Goal: Transaction & Acquisition: Obtain resource

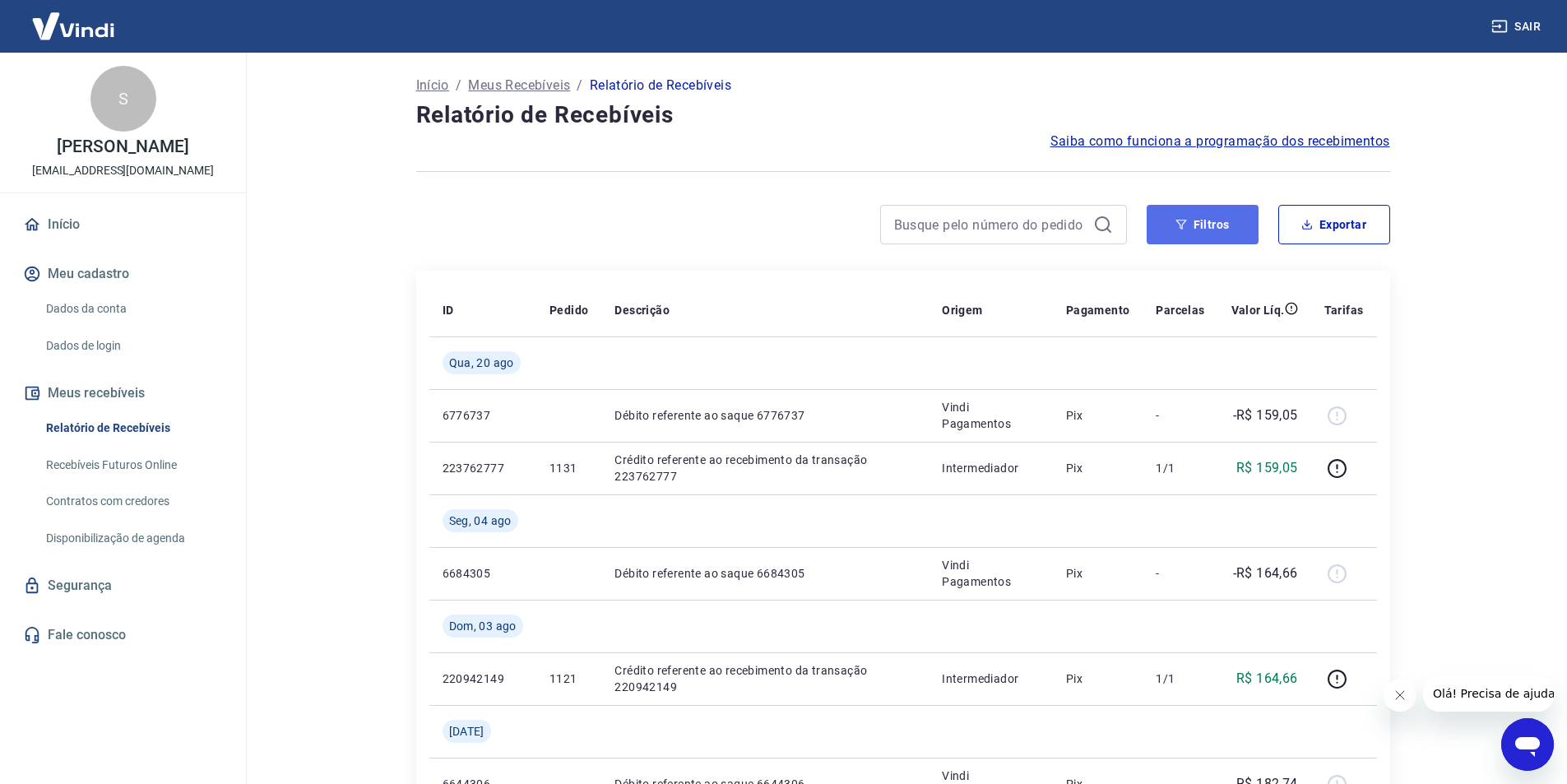
click at [1227, 229] on button "Filtros" at bounding box center [1202, 224] width 112 height 39
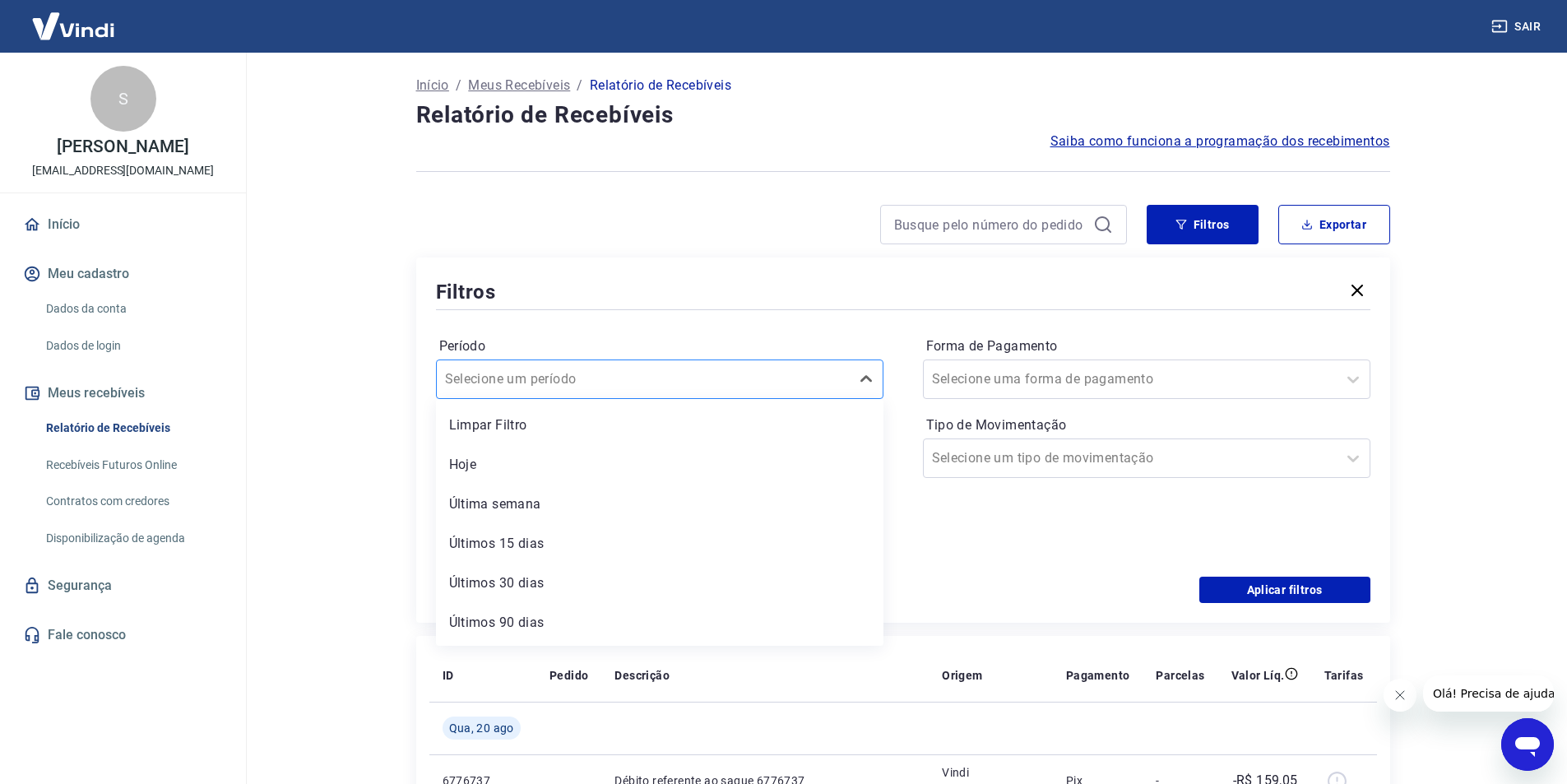
click at [532, 370] on input "Período" at bounding box center [528, 378] width 167 height 20
drag, startPoint x: 511, startPoint y: 549, endPoint x: 812, endPoint y: 401, distance: 335.4
click at [511, 548] on div "Últimos 30 dias" at bounding box center [659, 547] width 448 height 33
click at [858, 456] on icon at bounding box center [859, 456] width 17 height 2
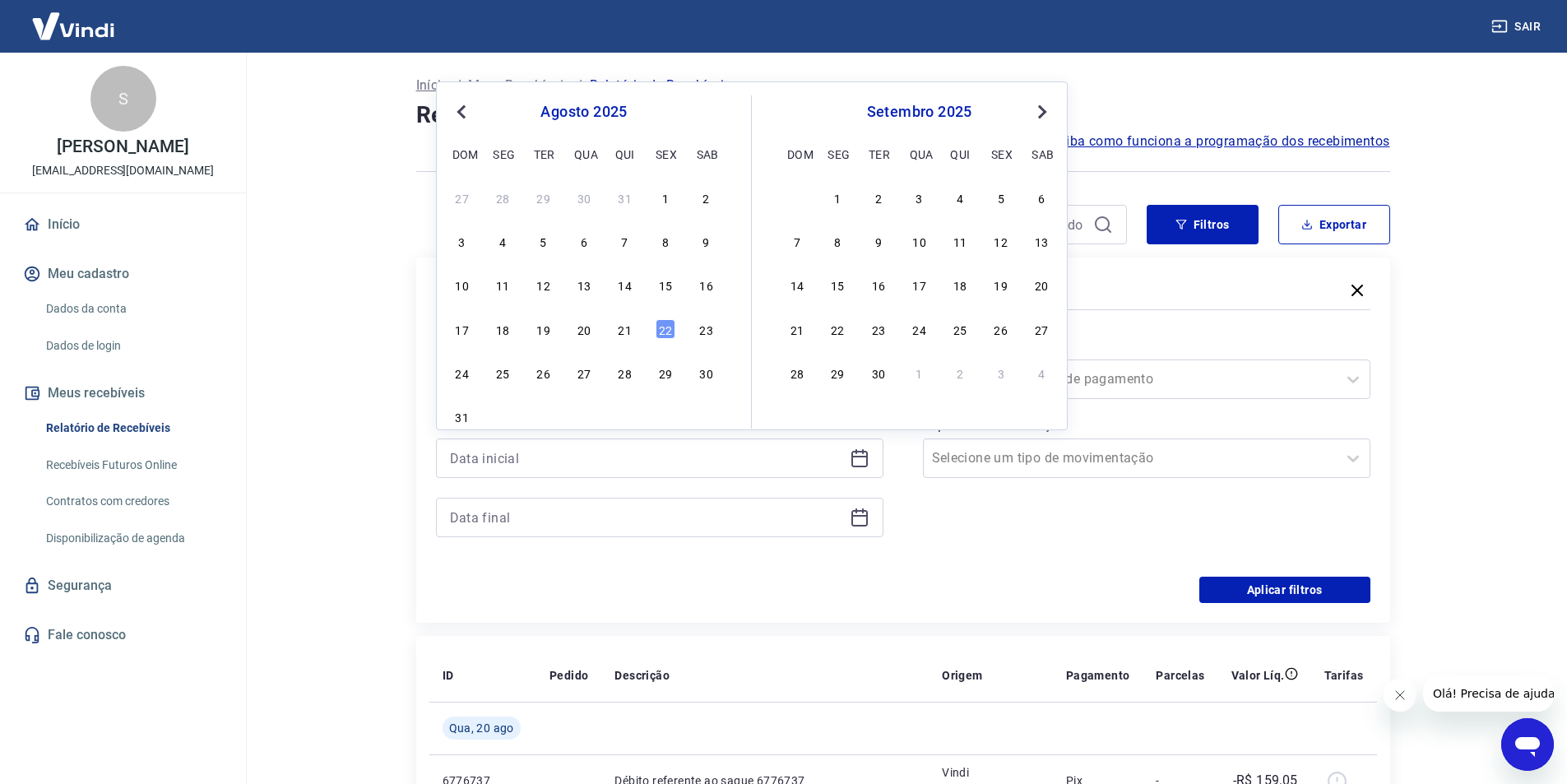
click at [454, 113] on button "Previous Month" at bounding box center [461, 111] width 20 height 20
drag, startPoint x: 550, startPoint y: 200, endPoint x: 626, endPoint y: 379, distance: 194.5
click at [549, 199] on div "1" at bounding box center [543, 197] width 20 height 20
type input "[DATE]"
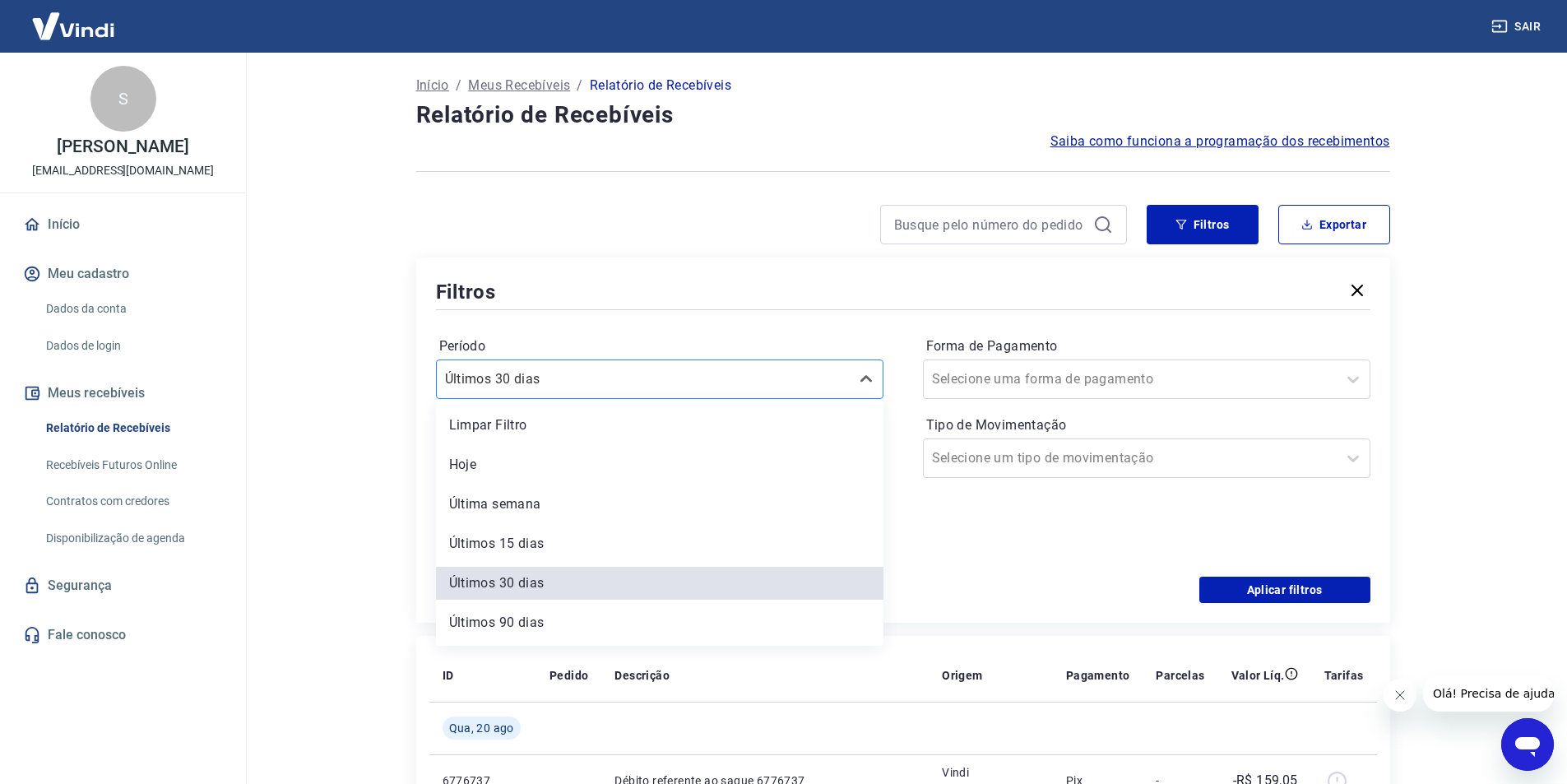
click at [626, 379] on div at bounding box center [643, 379] width 396 height 23
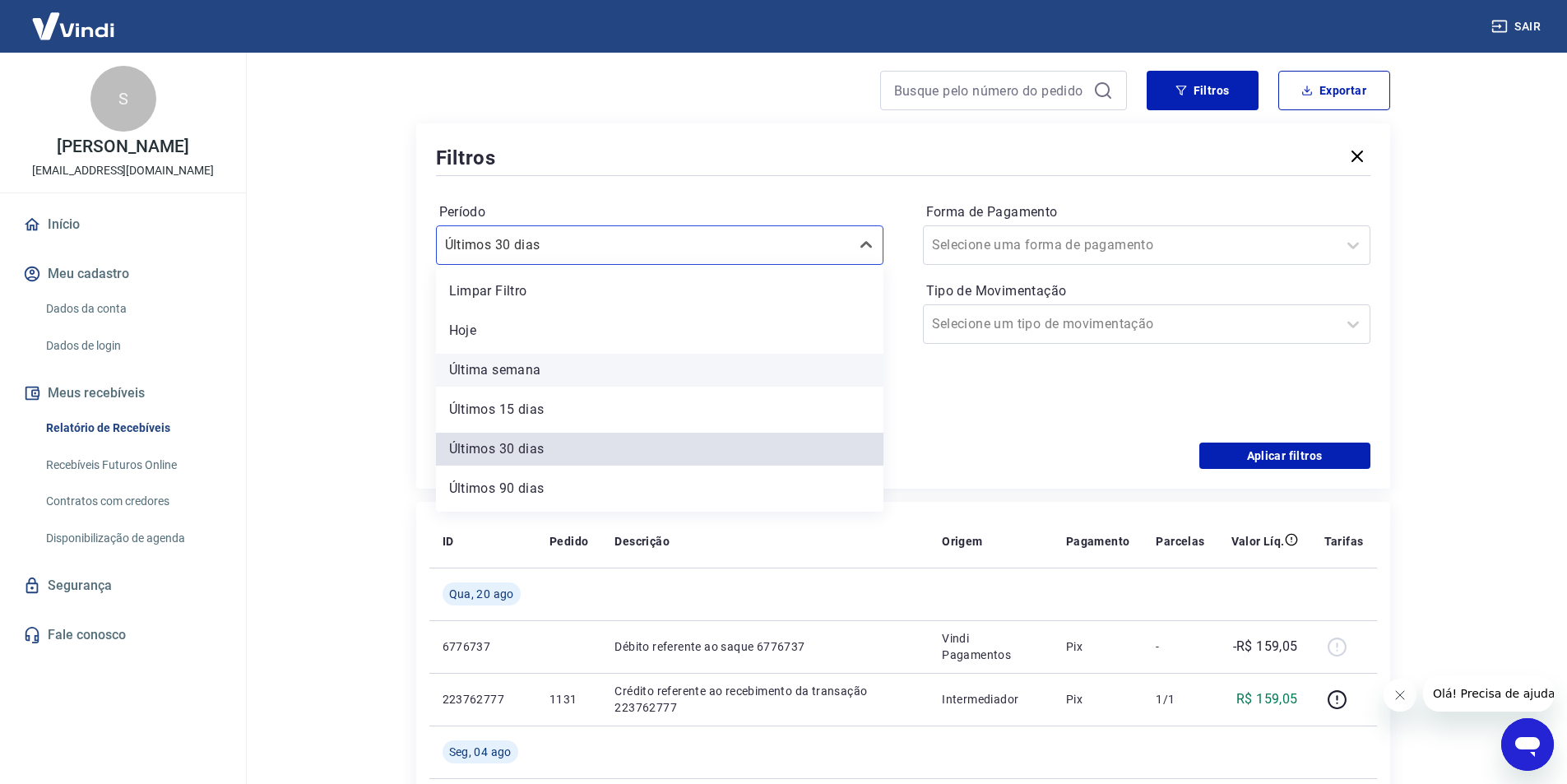
scroll to position [165, 0]
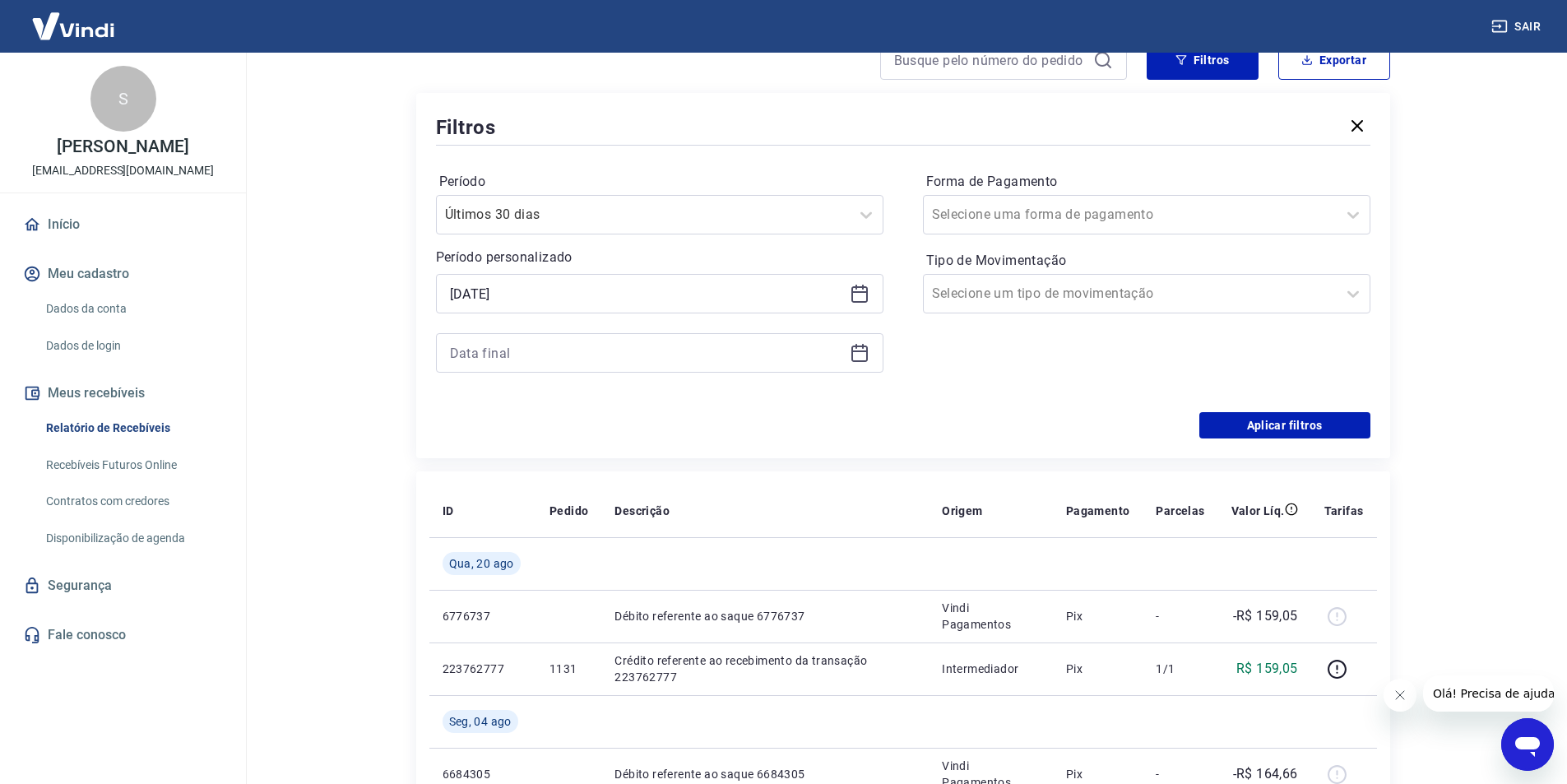
click at [374, 437] on main "Início / Meus Recebíveis / Relatório de Recebíveis Relatório de Recebíveis Saib…" at bounding box center [903, 253] width 1329 height 731
click at [868, 349] on icon at bounding box center [860, 352] width 20 height 20
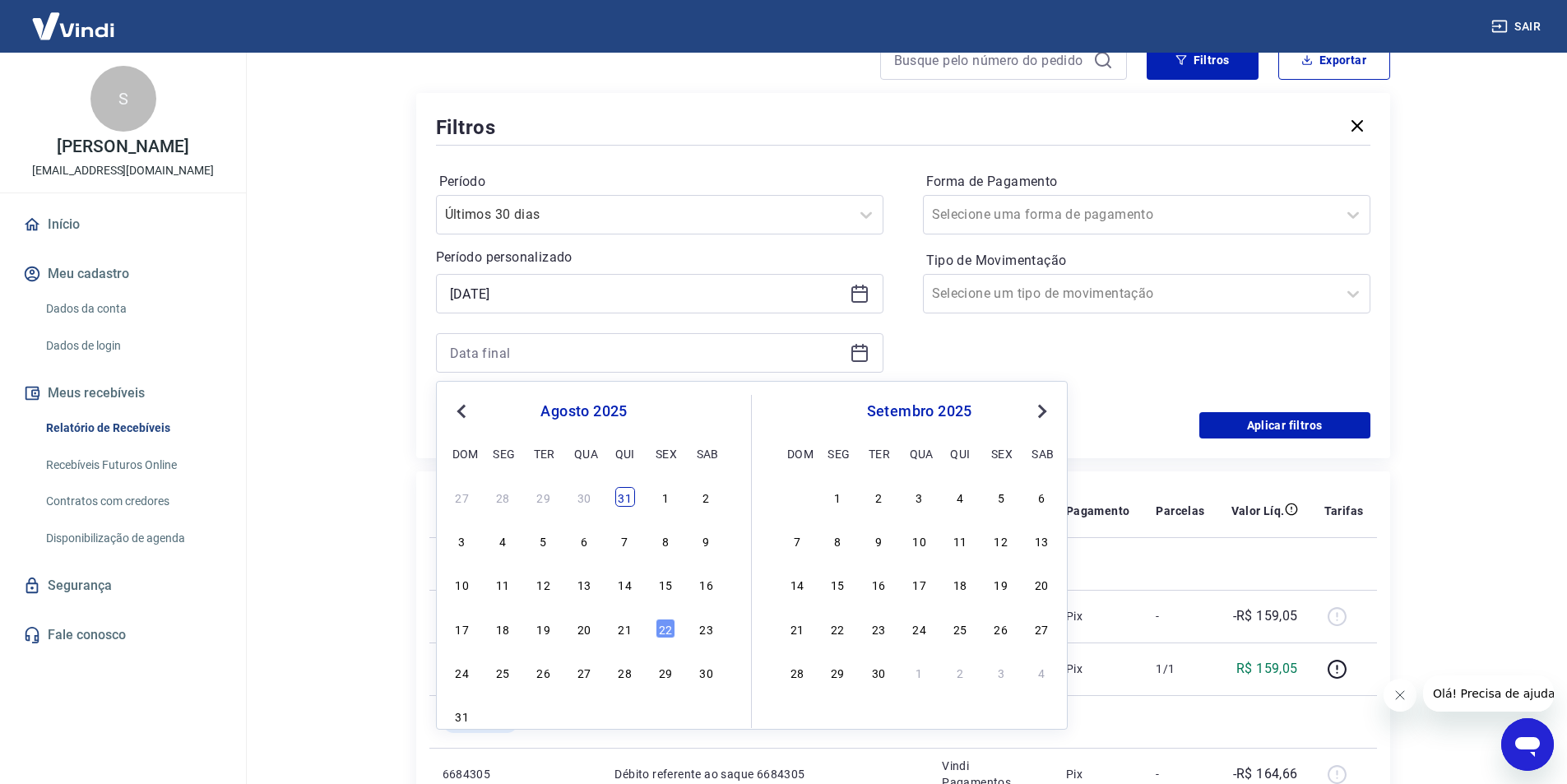
click at [628, 502] on div "31" at bounding box center [625, 497] width 20 height 20
type input "[DATE]"
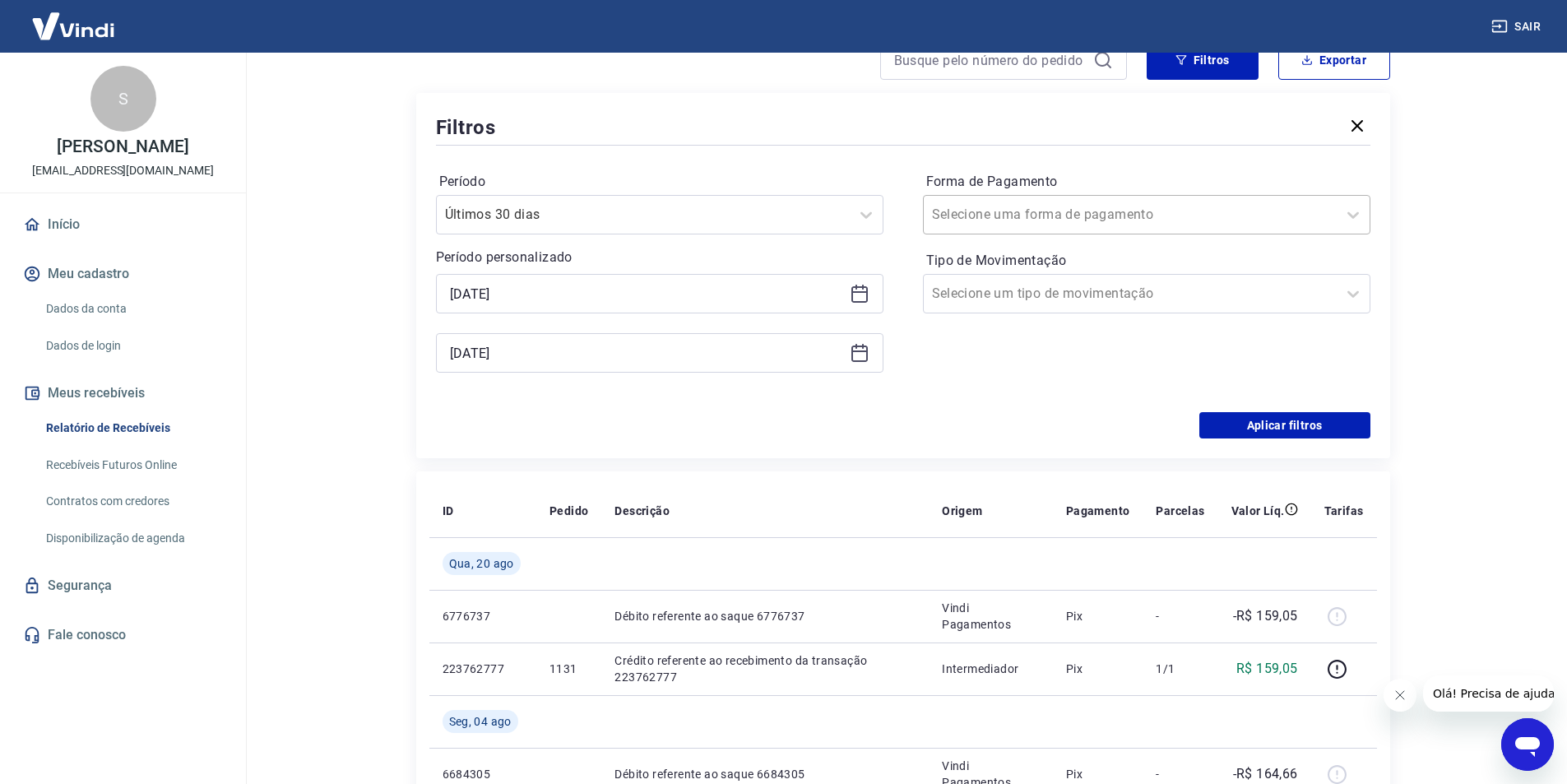
click at [1053, 215] on input "Forma de Pagamento" at bounding box center [1015, 215] width 167 height 20
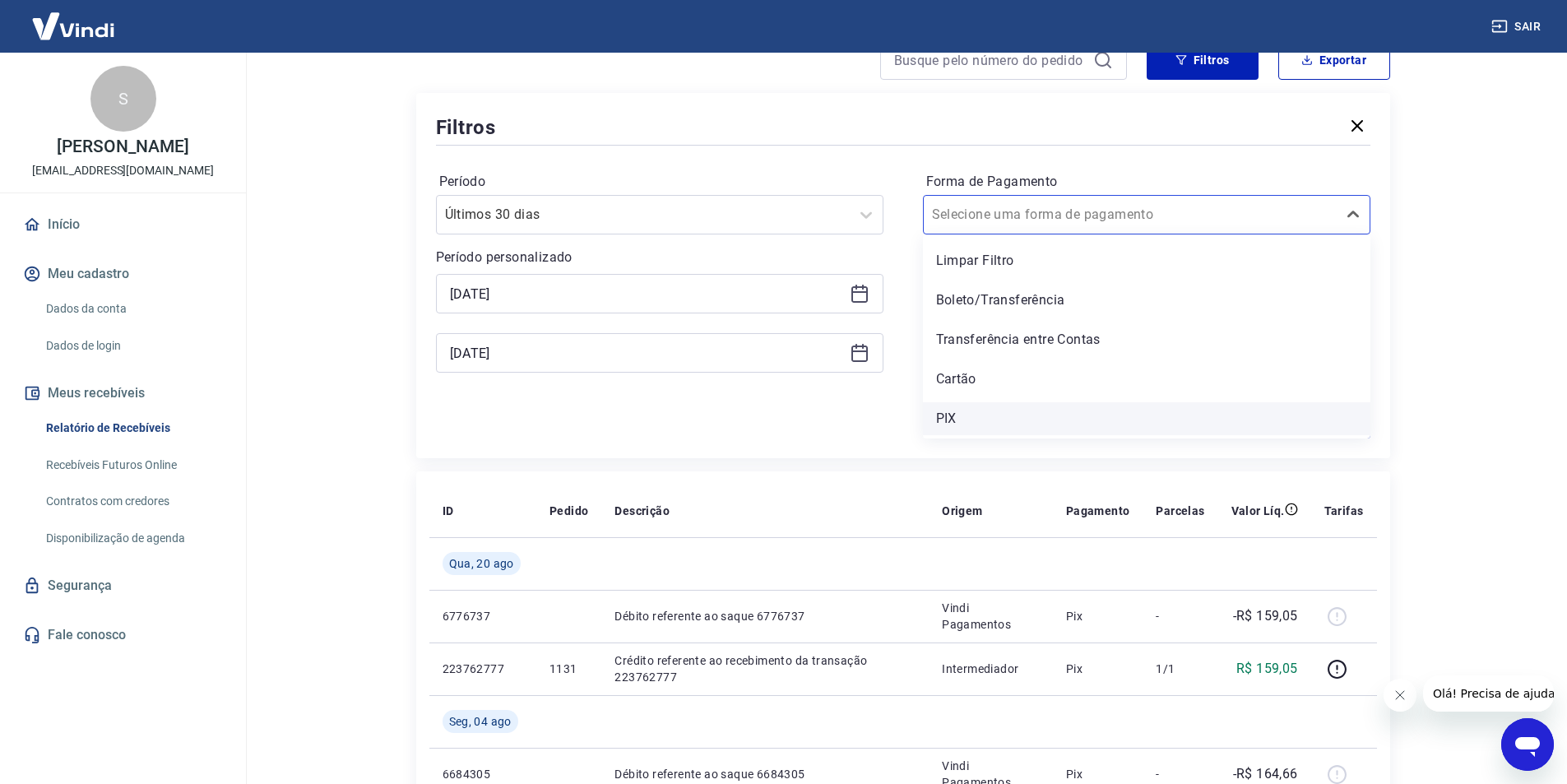
click at [955, 425] on div "PIX" at bounding box center [1146, 419] width 448 height 33
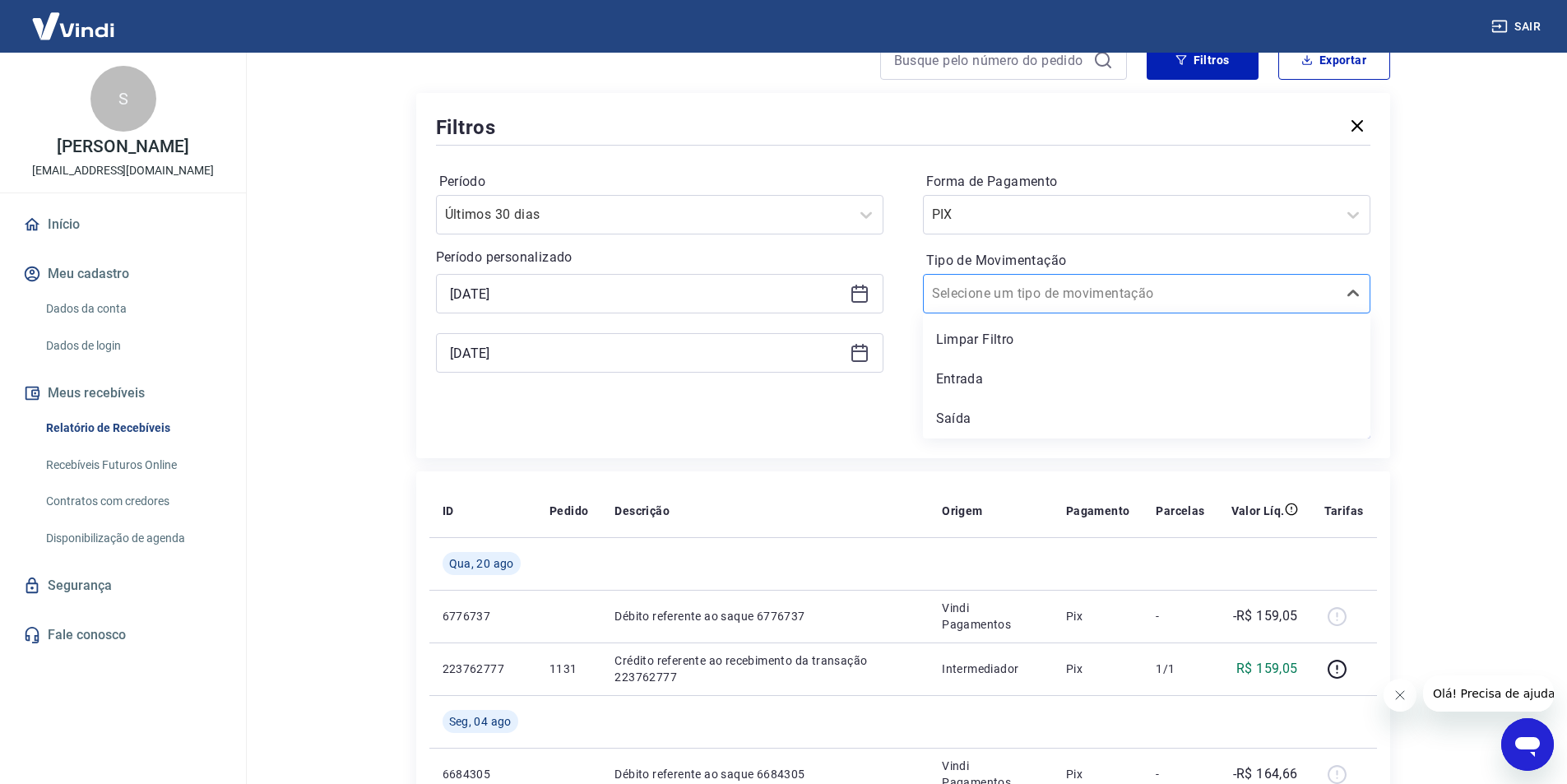
click at [1137, 296] on div at bounding box center [1130, 293] width 396 height 23
click at [1024, 378] on div "Entrada" at bounding box center [1146, 379] width 448 height 33
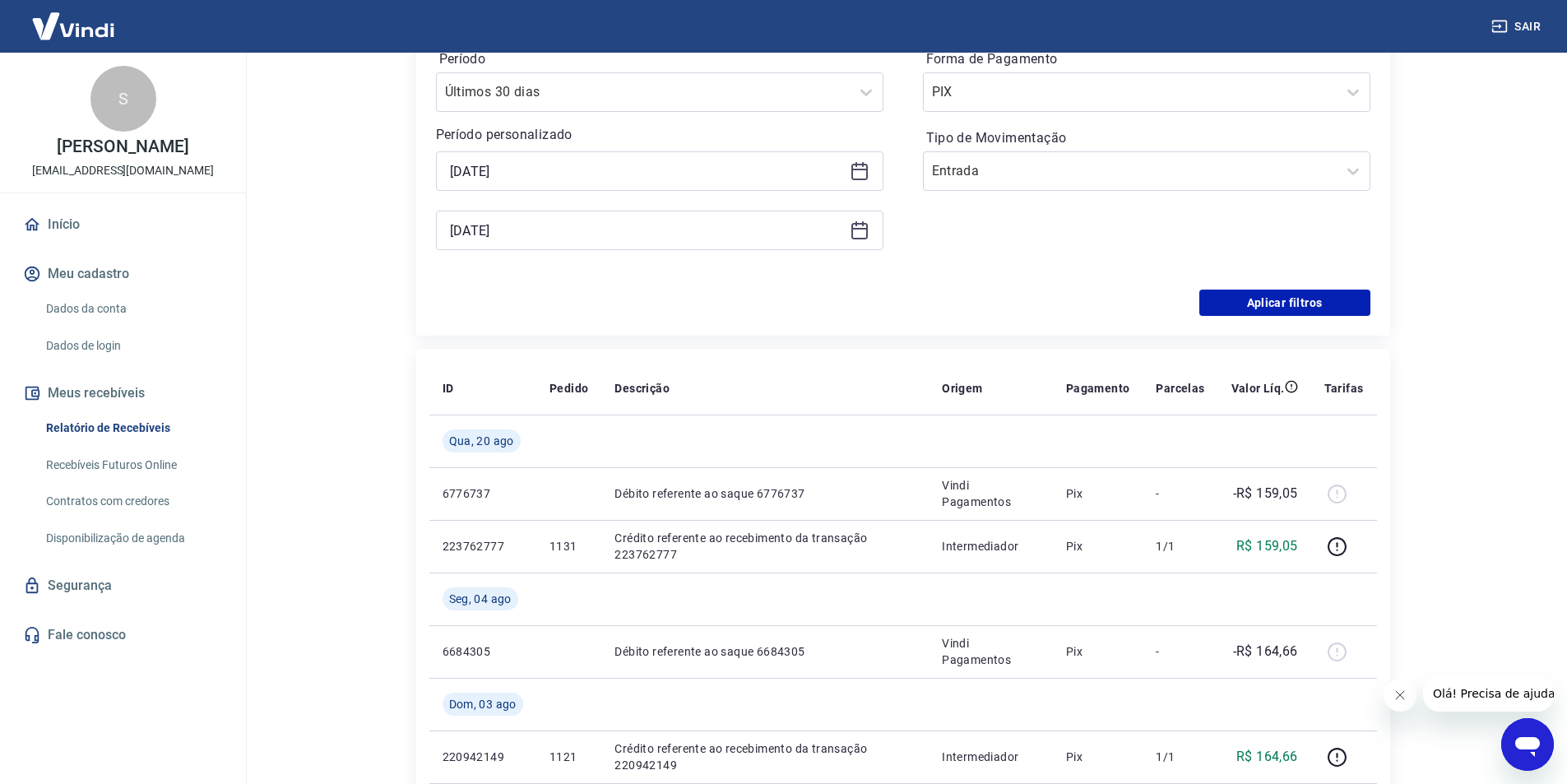
scroll to position [328, 0]
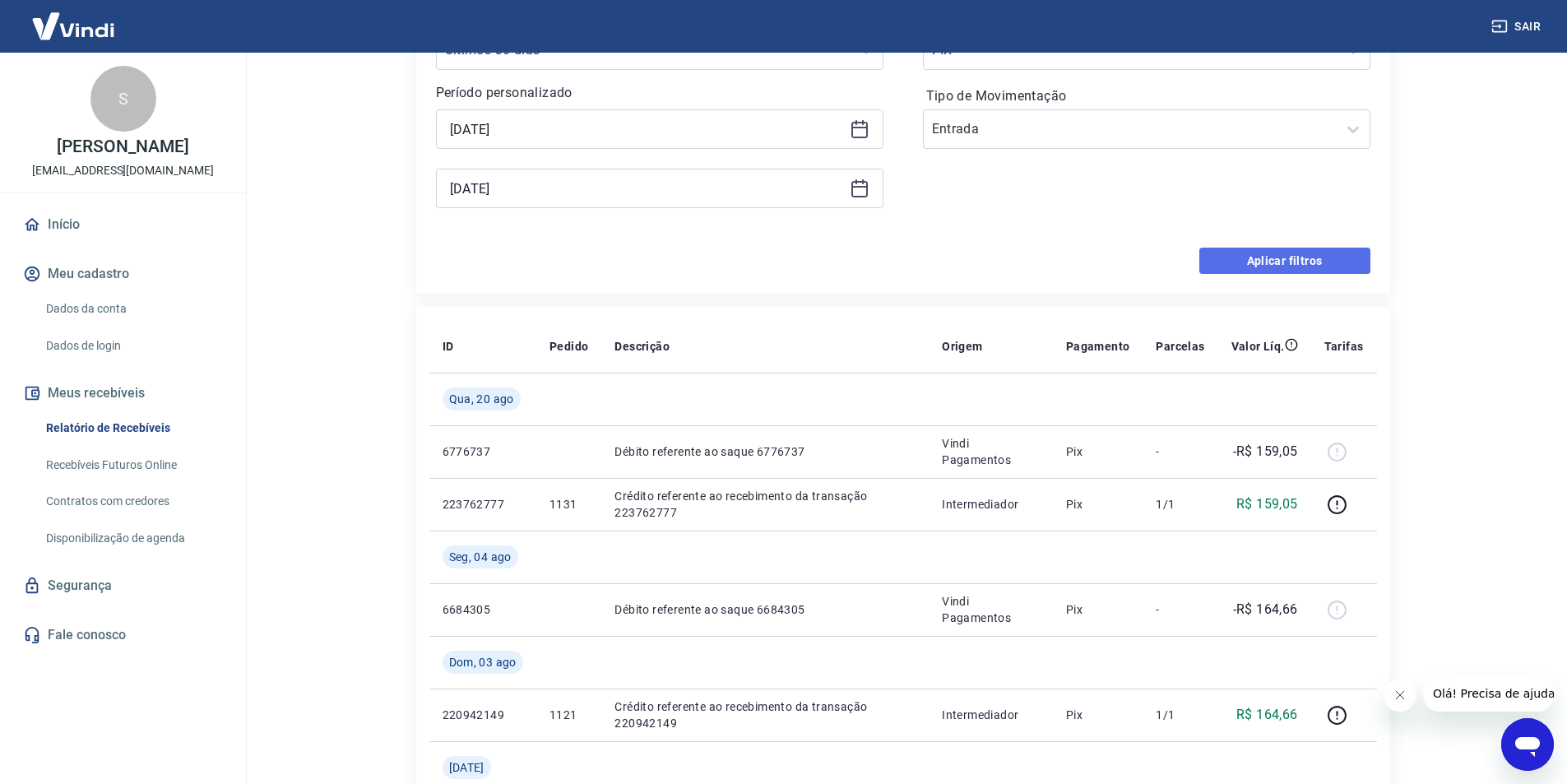
click at [1288, 265] on button "Aplicar filtros" at bounding box center [1285, 261] width 171 height 26
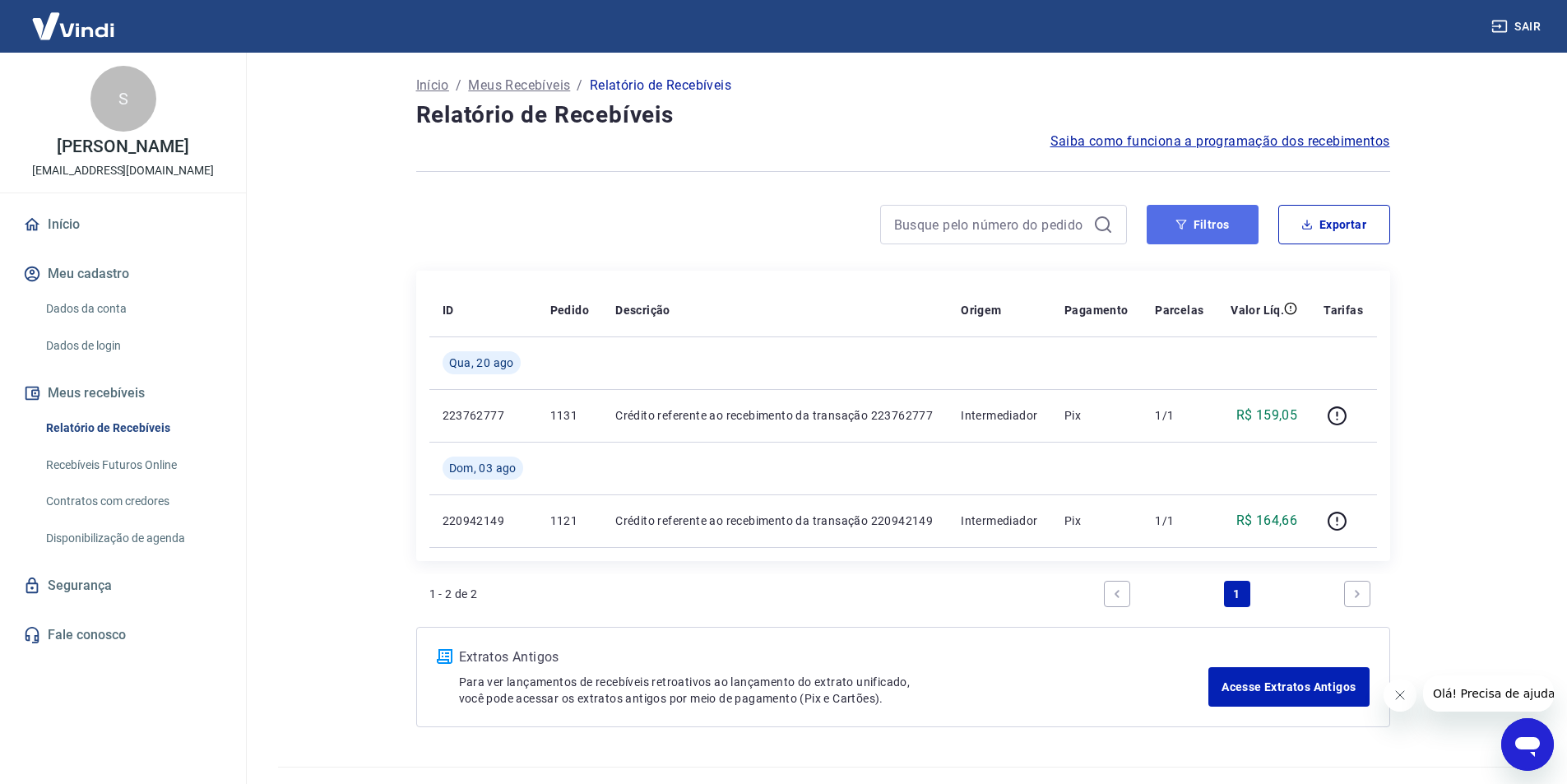
click at [1208, 235] on button "Filtros" at bounding box center [1202, 224] width 112 height 39
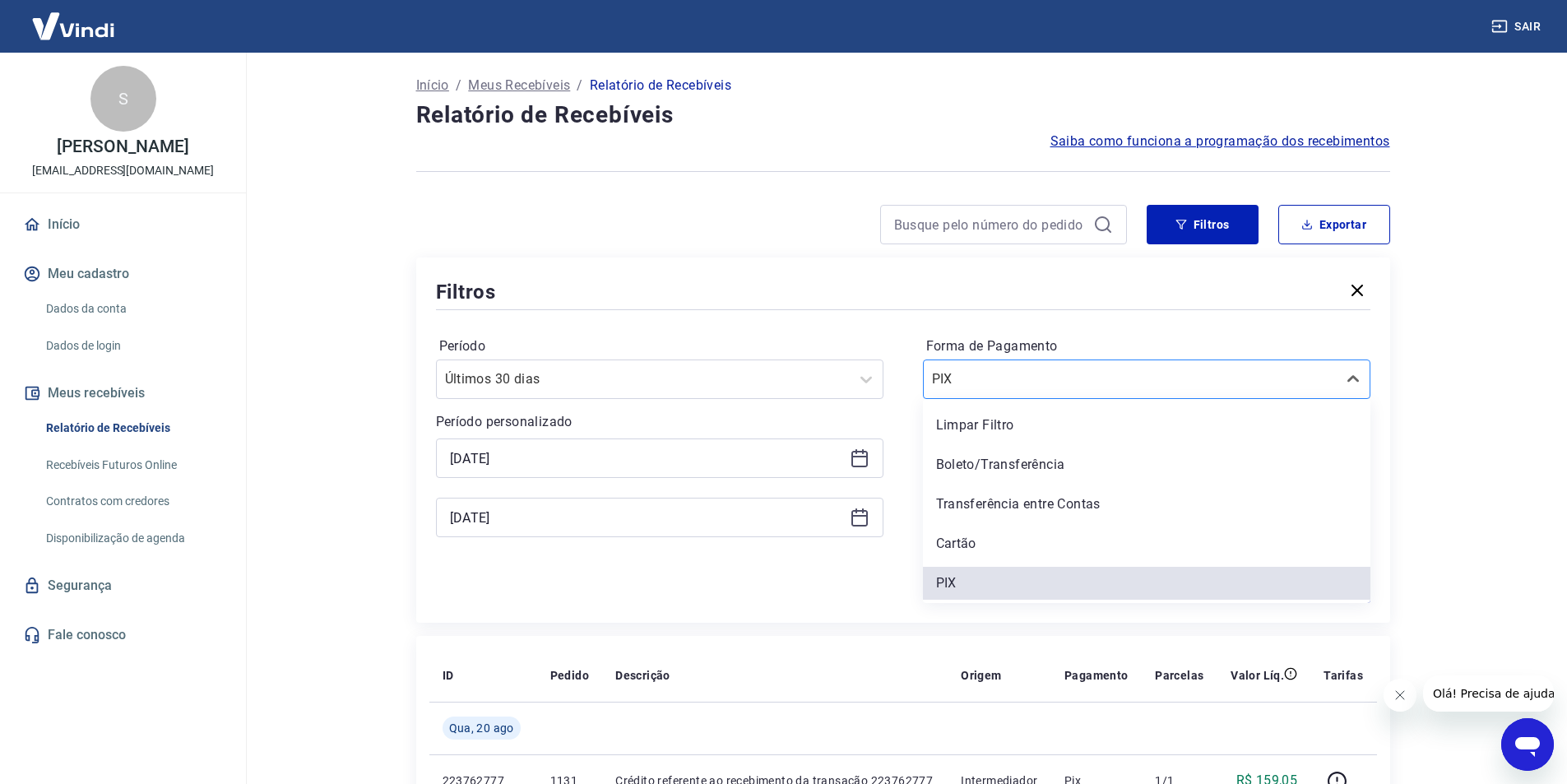
click at [1026, 387] on input "Forma de Pagamento" at bounding box center [1015, 378] width 167 height 20
click at [999, 425] on div "Limpar Filtro" at bounding box center [1146, 426] width 448 height 33
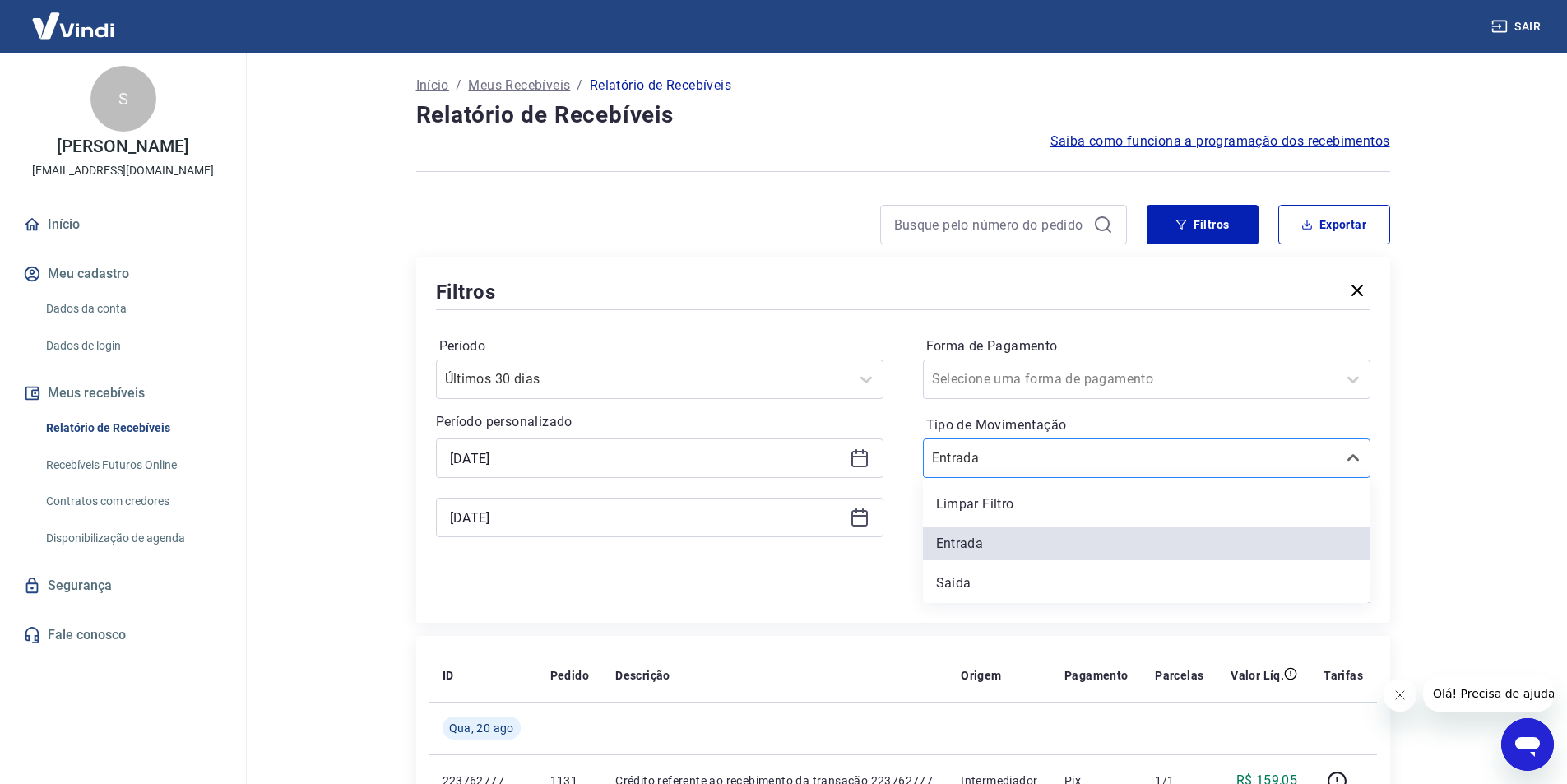
click at [1008, 449] on input "Tipo de Movimentação" at bounding box center [1015, 458] width 167 height 20
drag, startPoint x: 983, startPoint y: 507, endPoint x: 1082, endPoint y: 525, distance: 100.6
click at [982, 507] on div "Limpar Filtro" at bounding box center [1146, 505] width 448 height 33
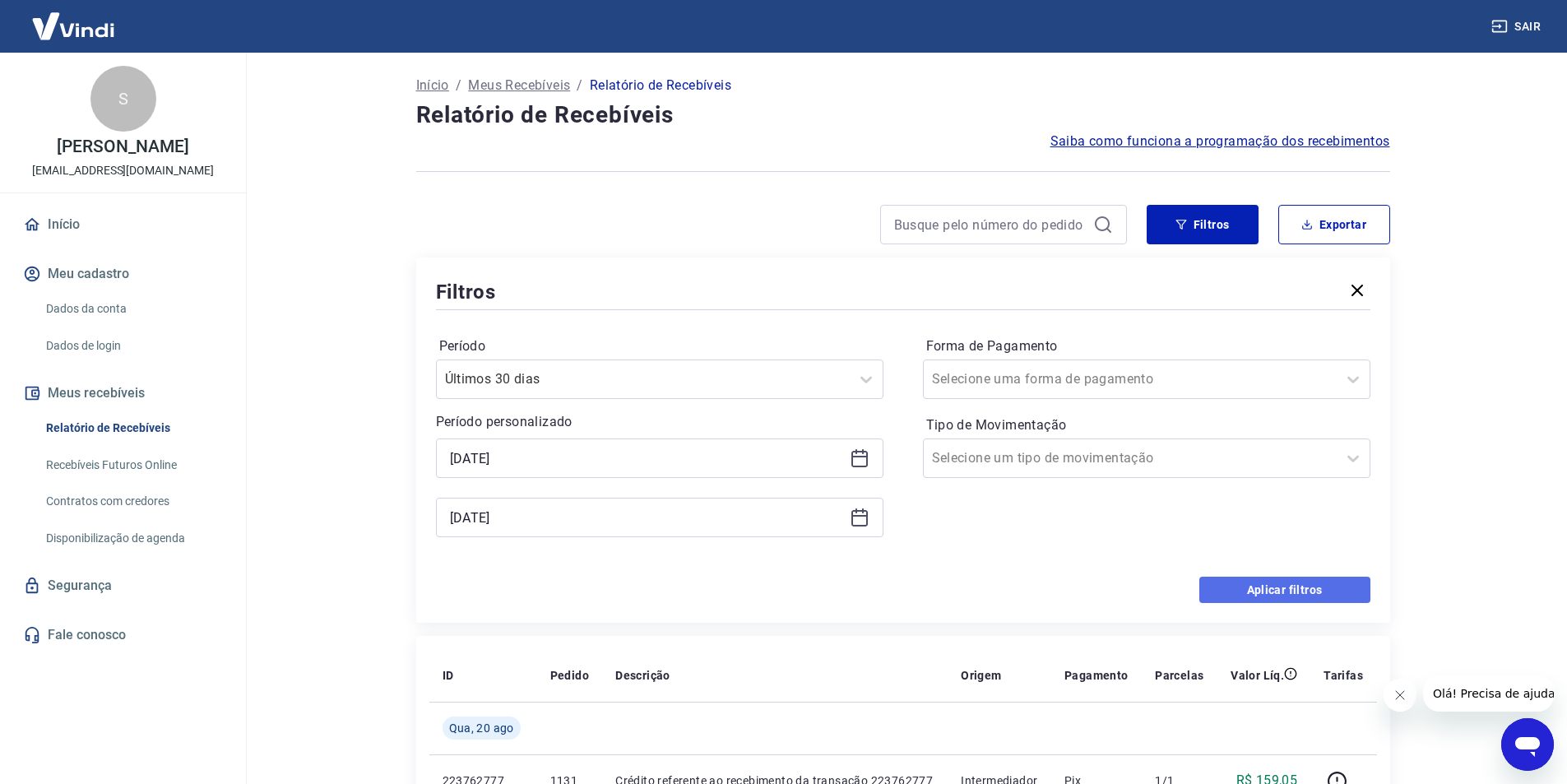
click at [1329, 597] on button "Aplicar filtros" at bounding box center [1285, 590] width 171 height 26
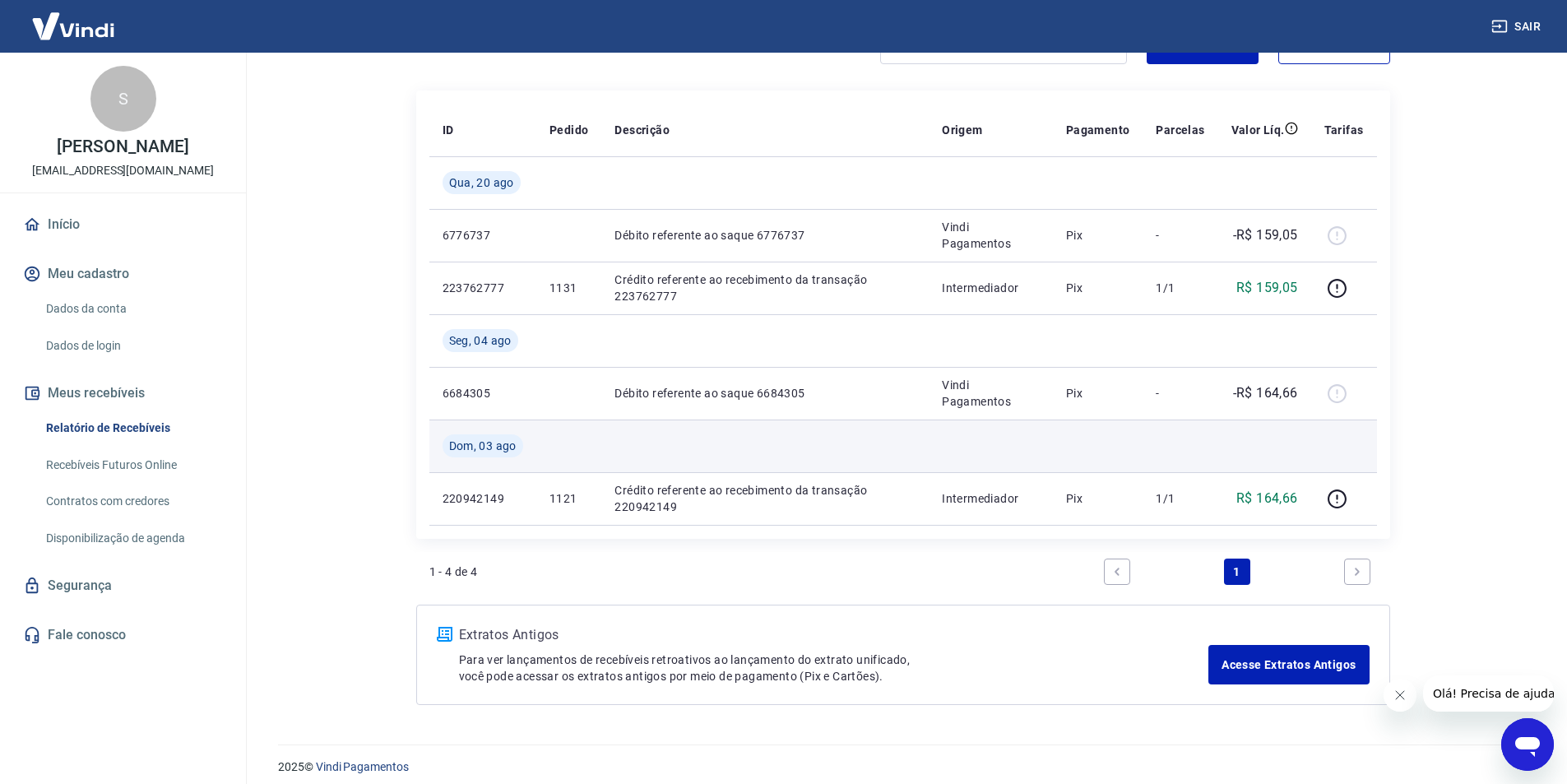
scroll to position [192, 0]
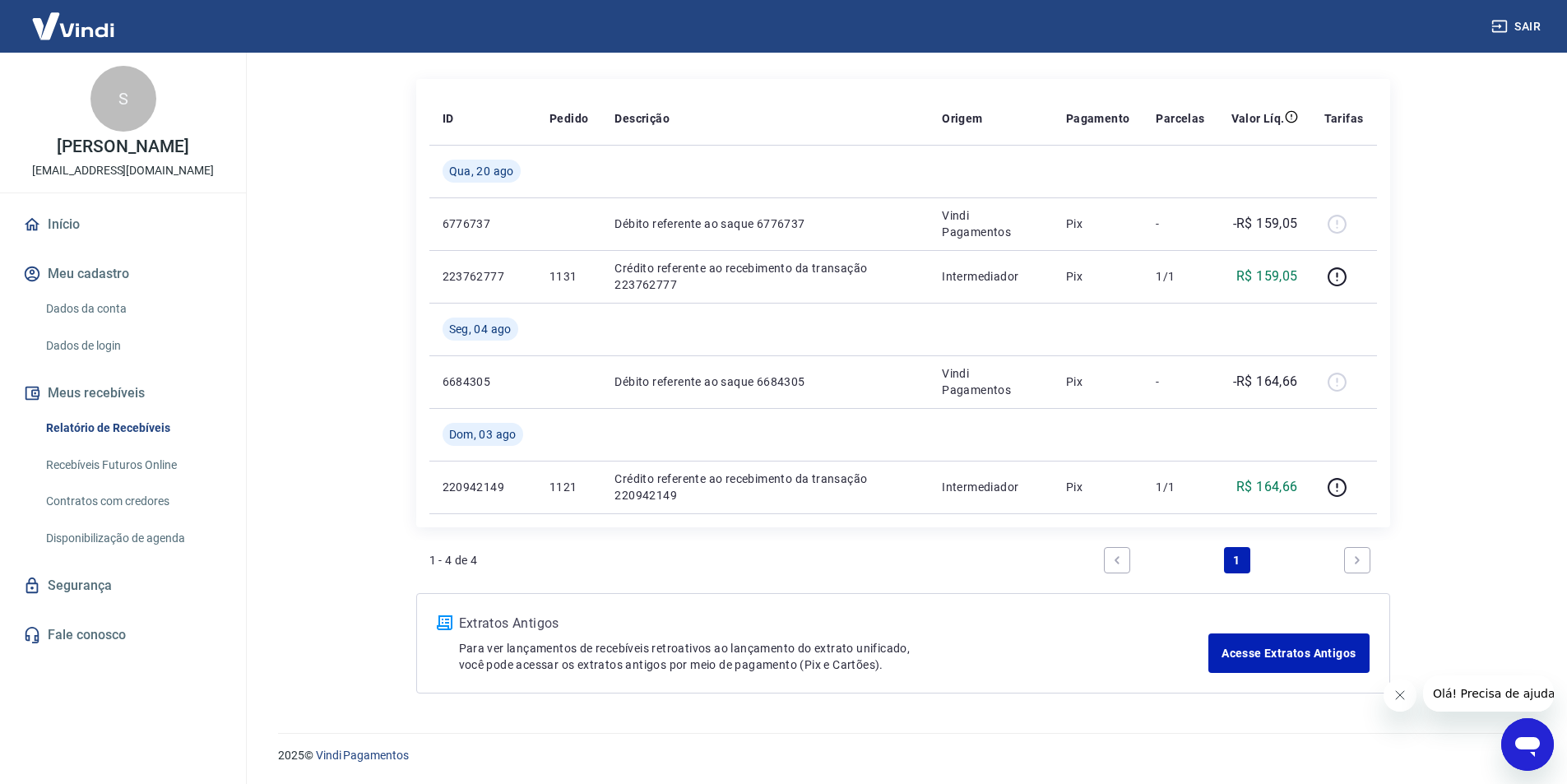
click at [497, 630] on p "Extratos Antigos" at bounding box center [834, 623] width 750 height 20
click at [1258, 653] on link "Acesse Extratos Antigos" at bounding box center [1288, 653] width 160 height 39
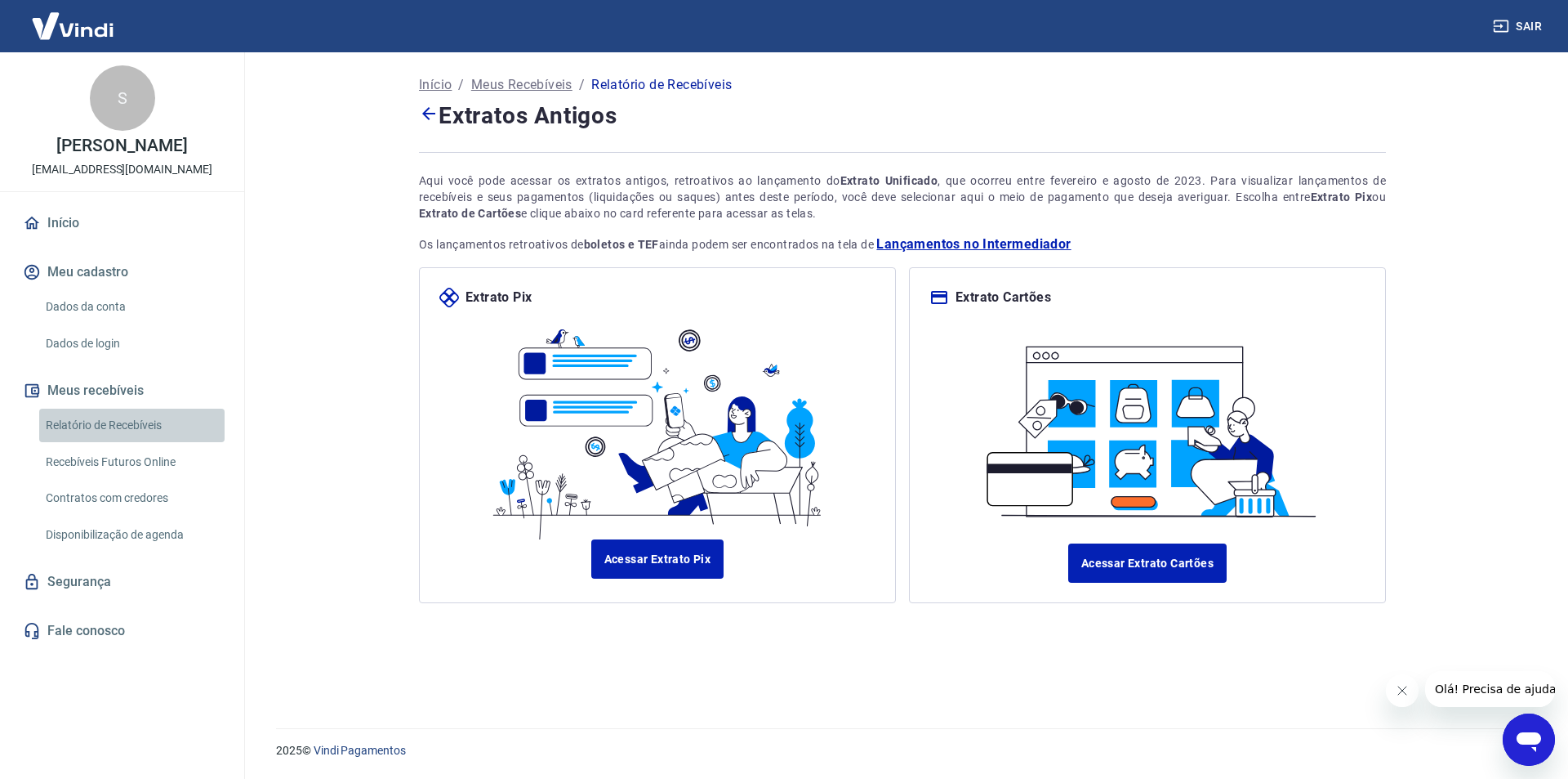
click at [104, 423] on link "Relatório de Recebíveis" at bounding box center [131, 425] width 185 height 33
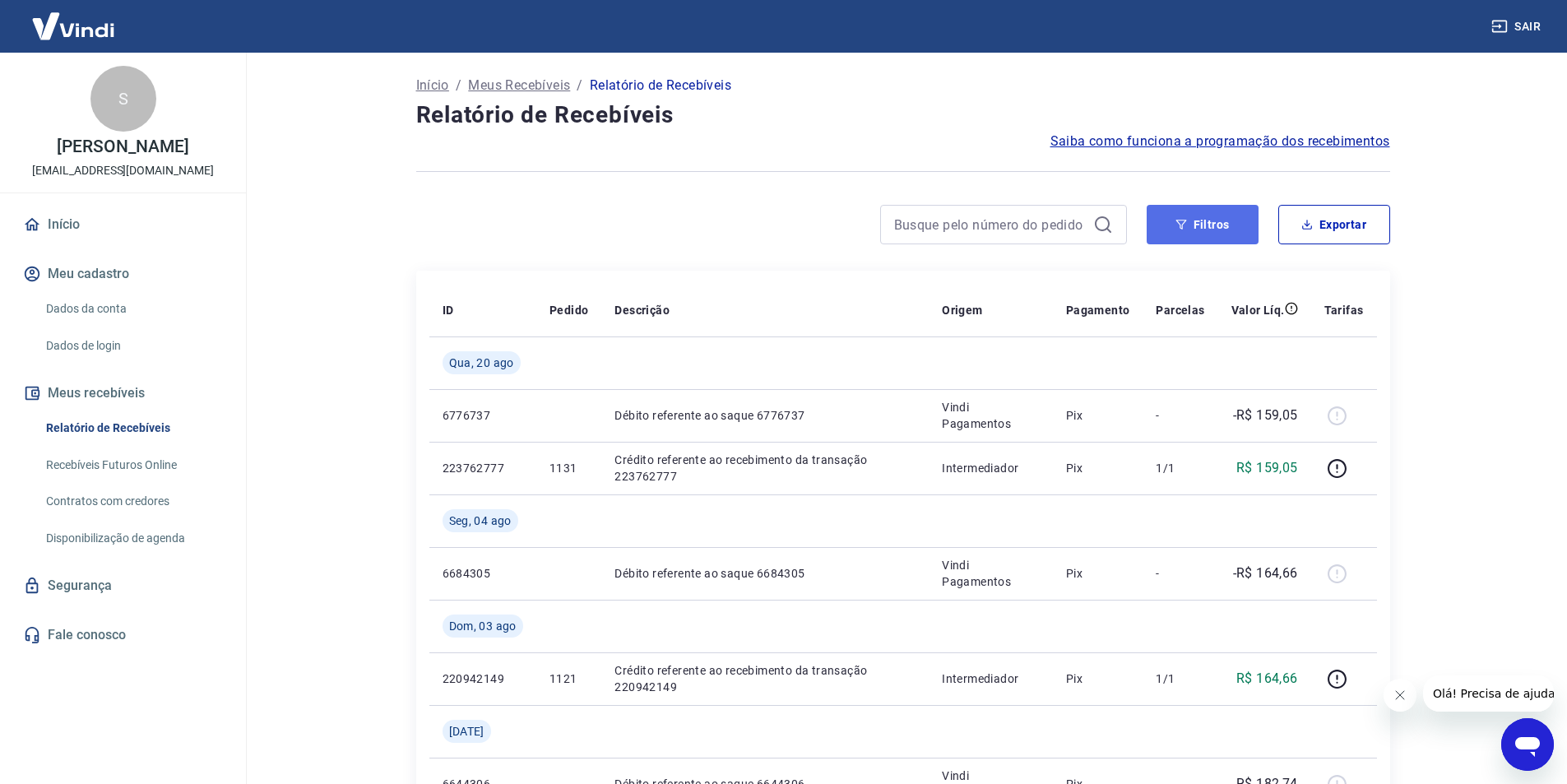
click at [1231, 217] on button "Filtros" at bounding box center [1202, 224] width 112 height 39
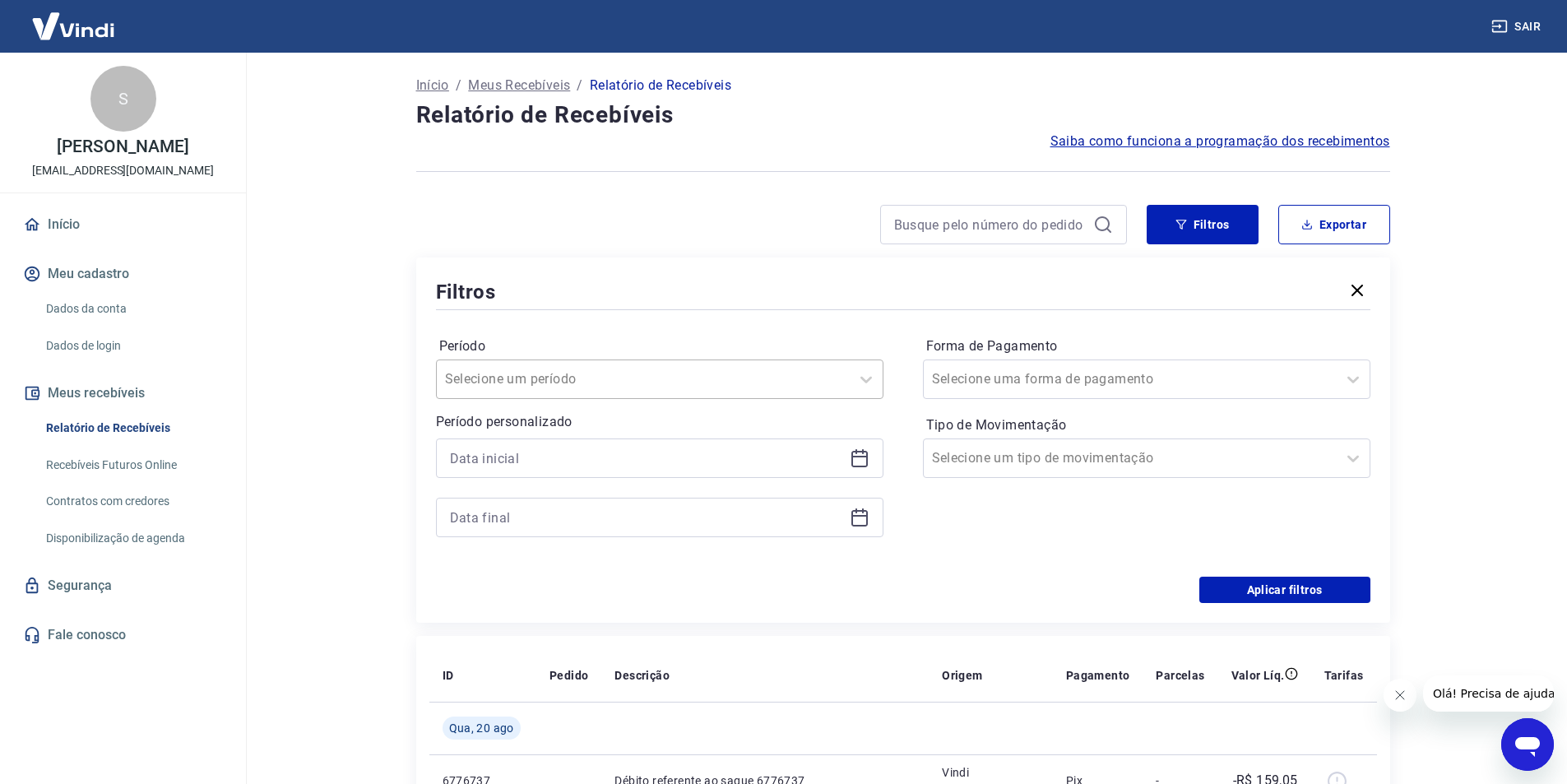
click at [591, 378] on input "Período" at bounding box center [528, 378] width 167 height 20
drag, startPoint x: 683, startPoint y: 304, endPoint x: 665, endPoint y: 303, distance: 18.0
click at [682, 304] on div "Filtros" at bounding box center [903, 291] width 934 height 29
click at [607, 462] on input at bounding box center [646, 458] width 394 height 25
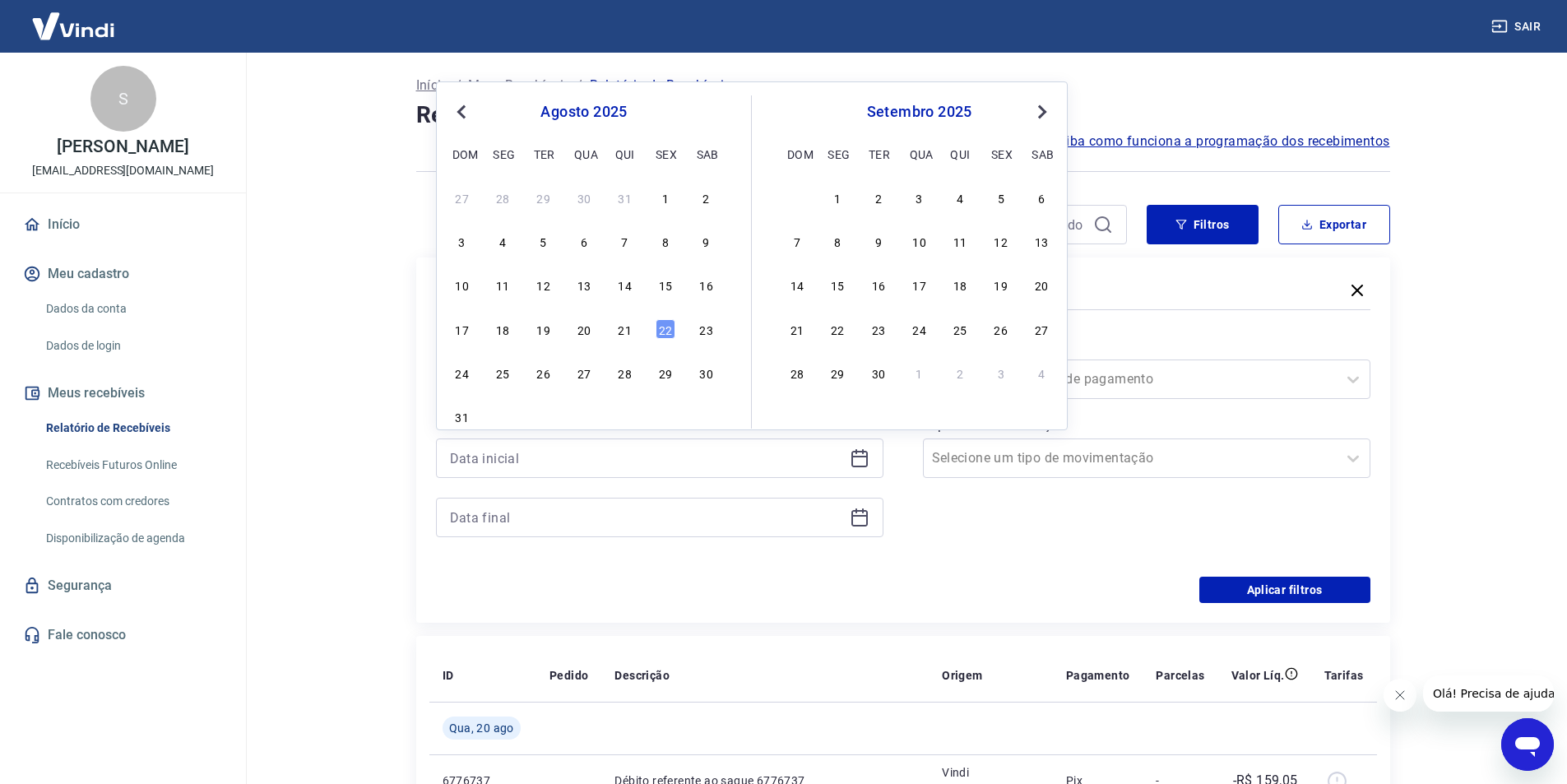
click at [455, 114] on button "Previous Month" at bounding box center [461, 111] width 20 height 20
click at [548, 199] on div "1" at bounding box center [543, 197] width 20 height 20
type input "[DATE]"
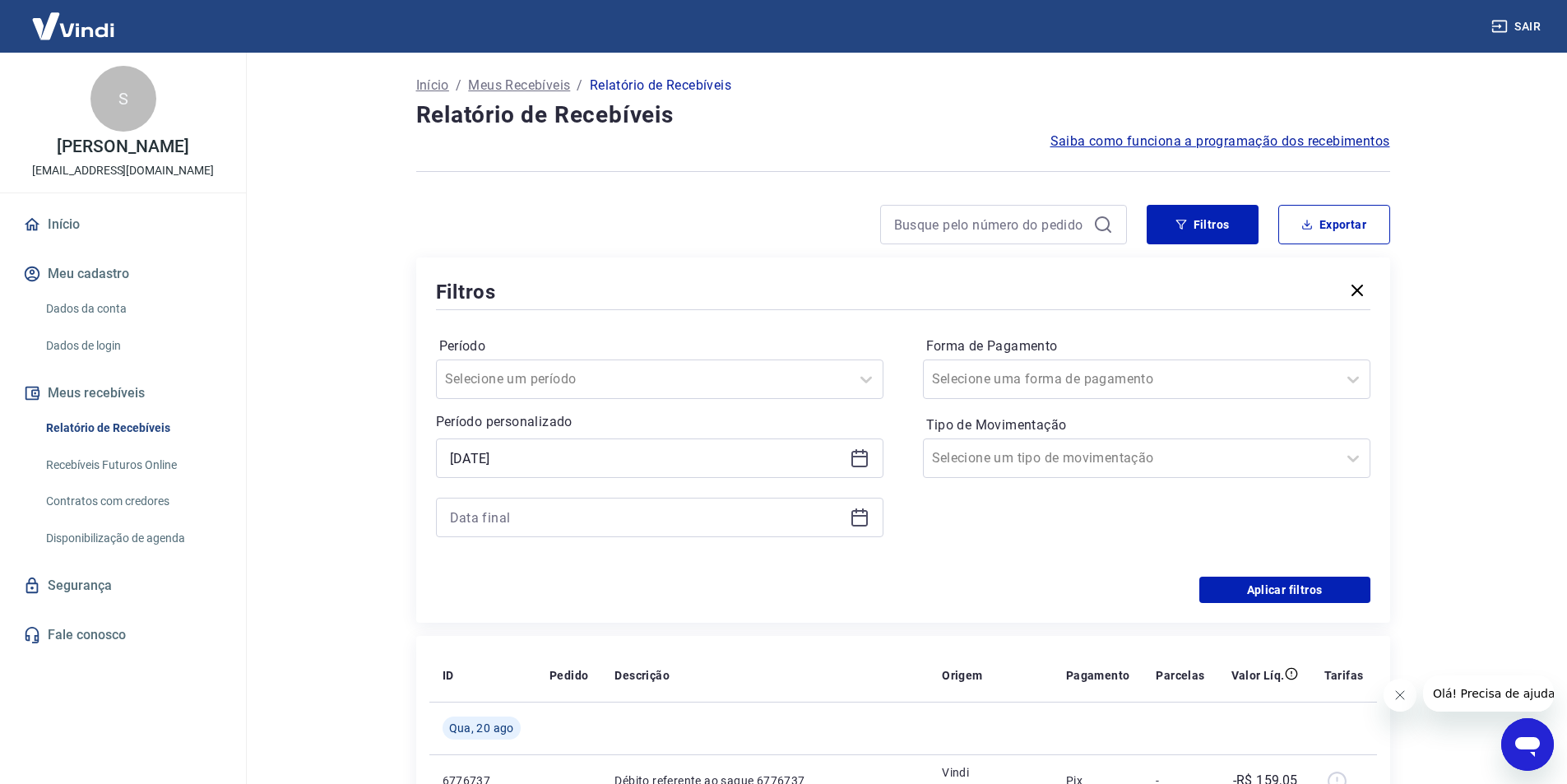
click at [861, 512] on icon at bounding box center [859, 518] width 17 height 17
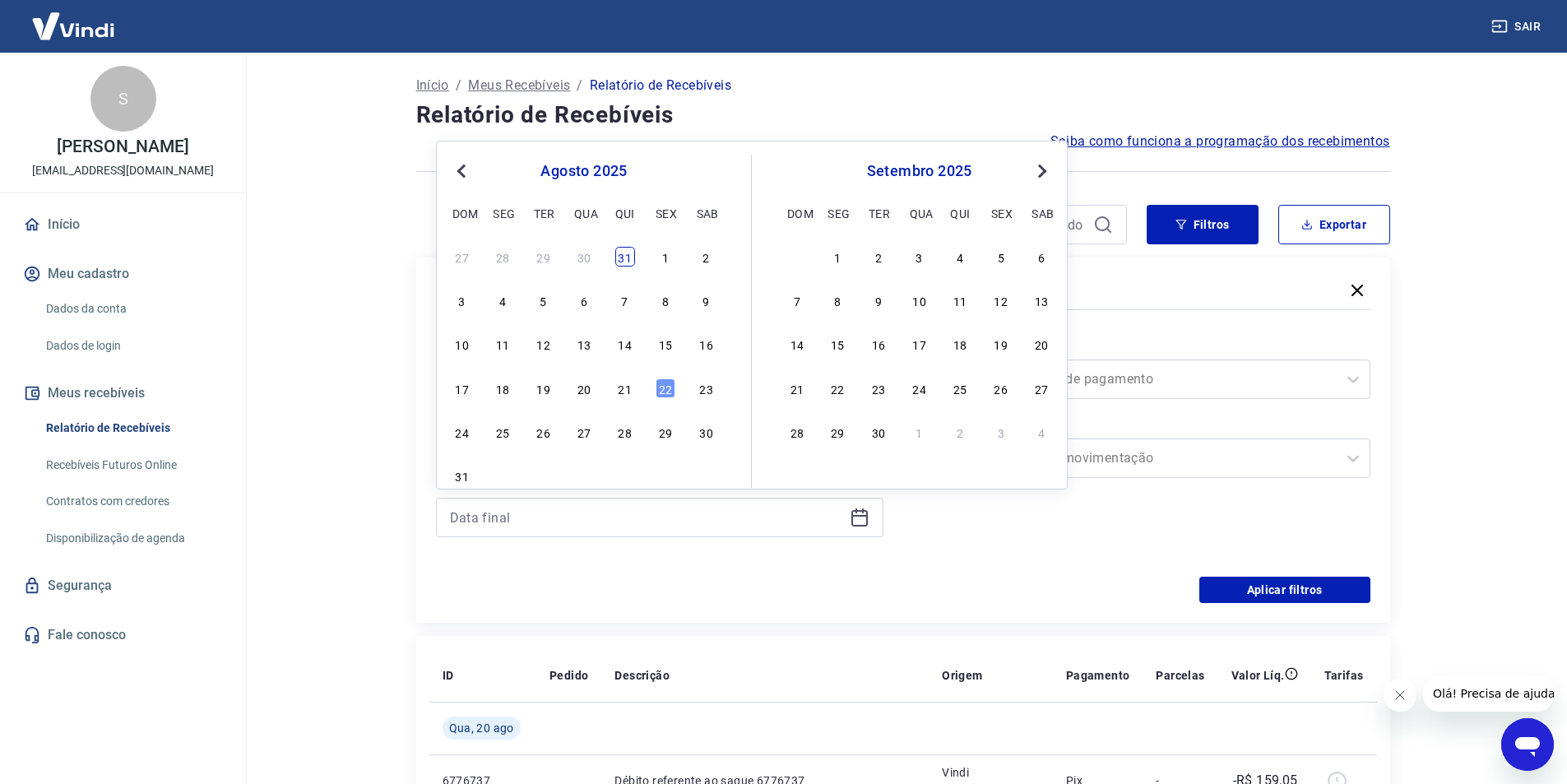
click at [621, 259] on div "31" at bounding box center [625, 257] width 20 height 20
type input "[DATE]"
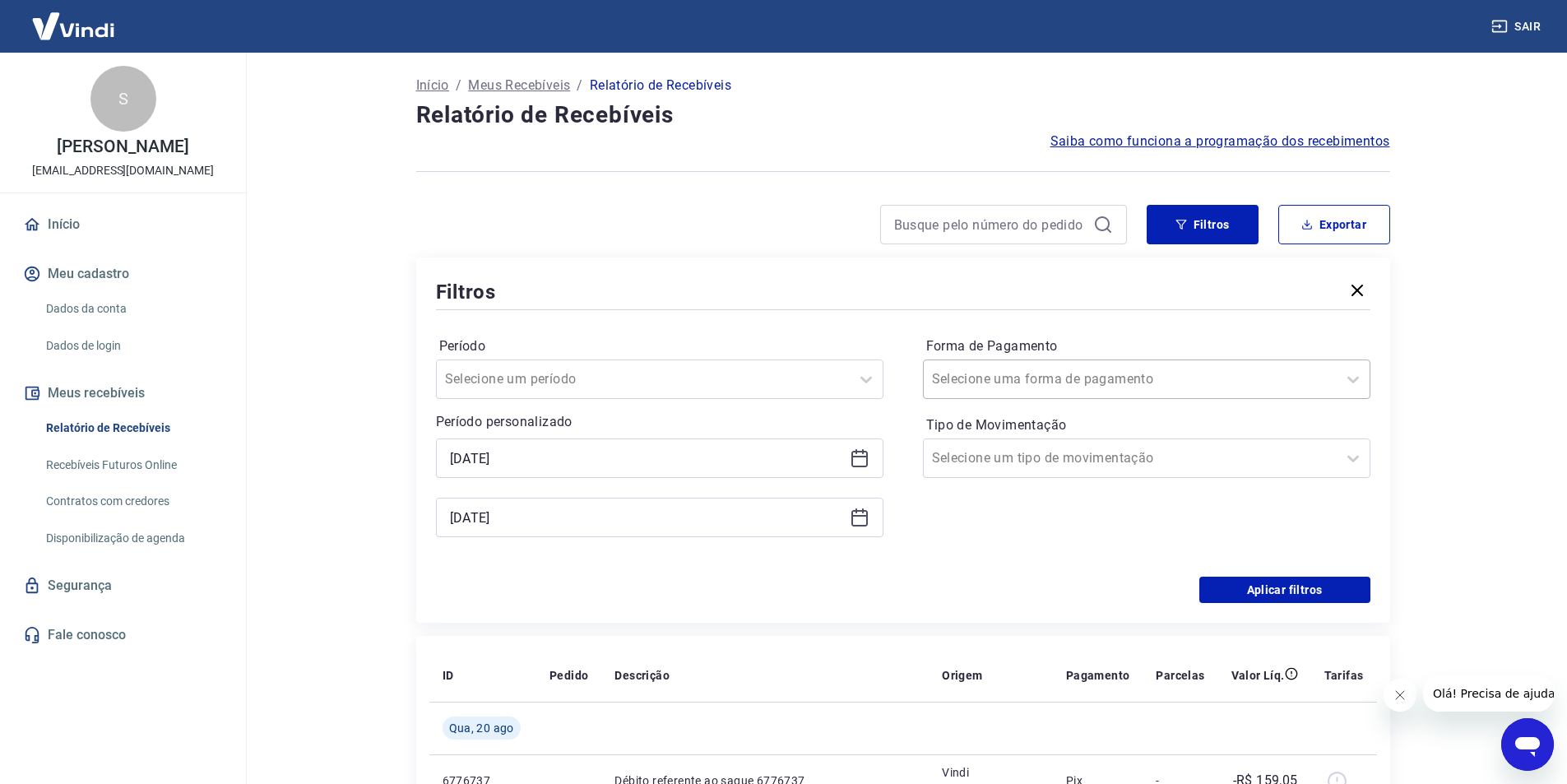
click at [1070, 387] on input "Forma de Pagamento" at bounding box center [1015, 378] width 167 height 20
click at [1294, 596] on button "Aplicar filtros" at bounding box center [1285, 590] width 171 height 26
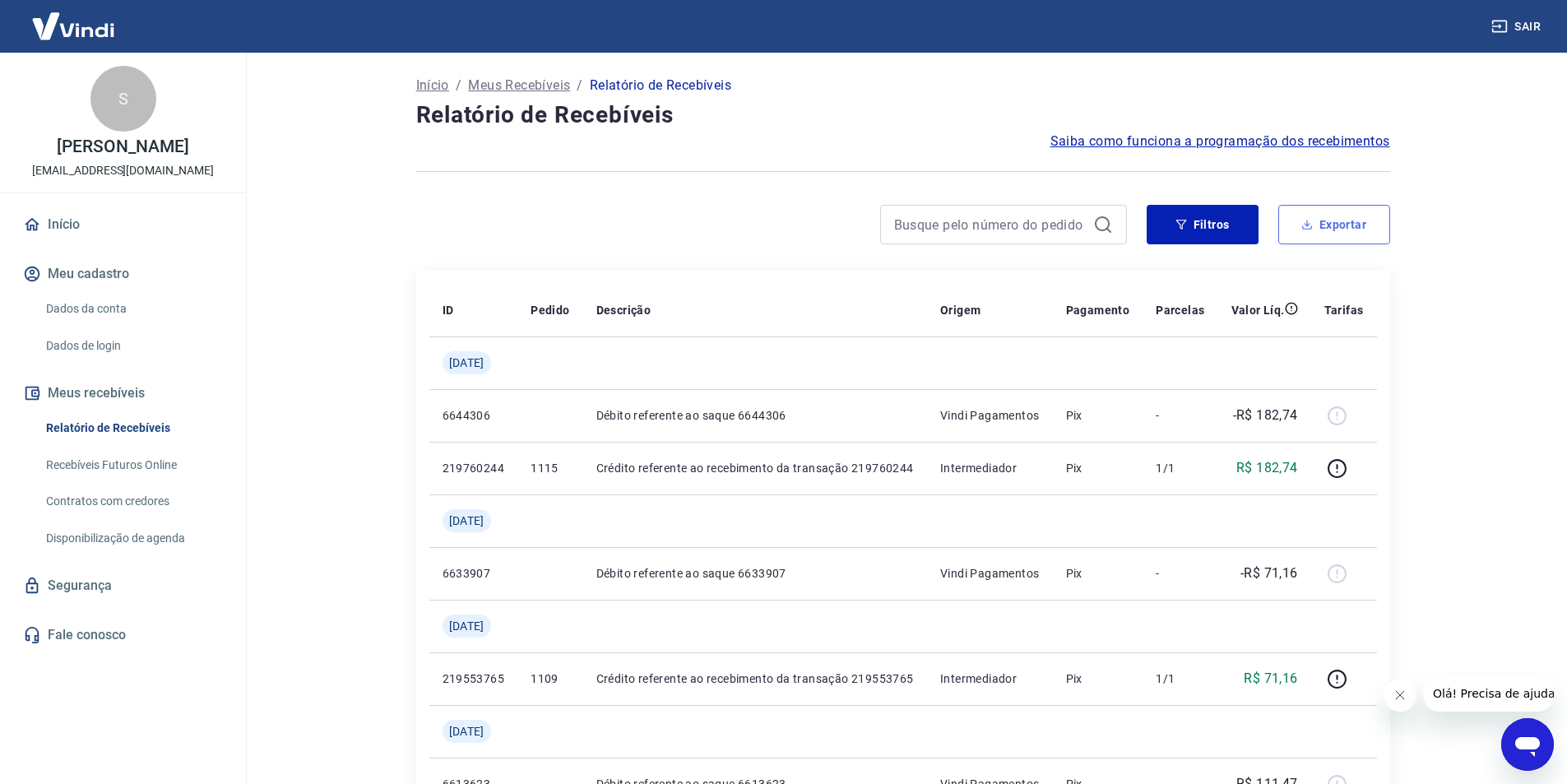
click at [1358, 230] on button "Exportar" at bounding box center [1335, 224] width 112 height 39
type input "[DATE]"
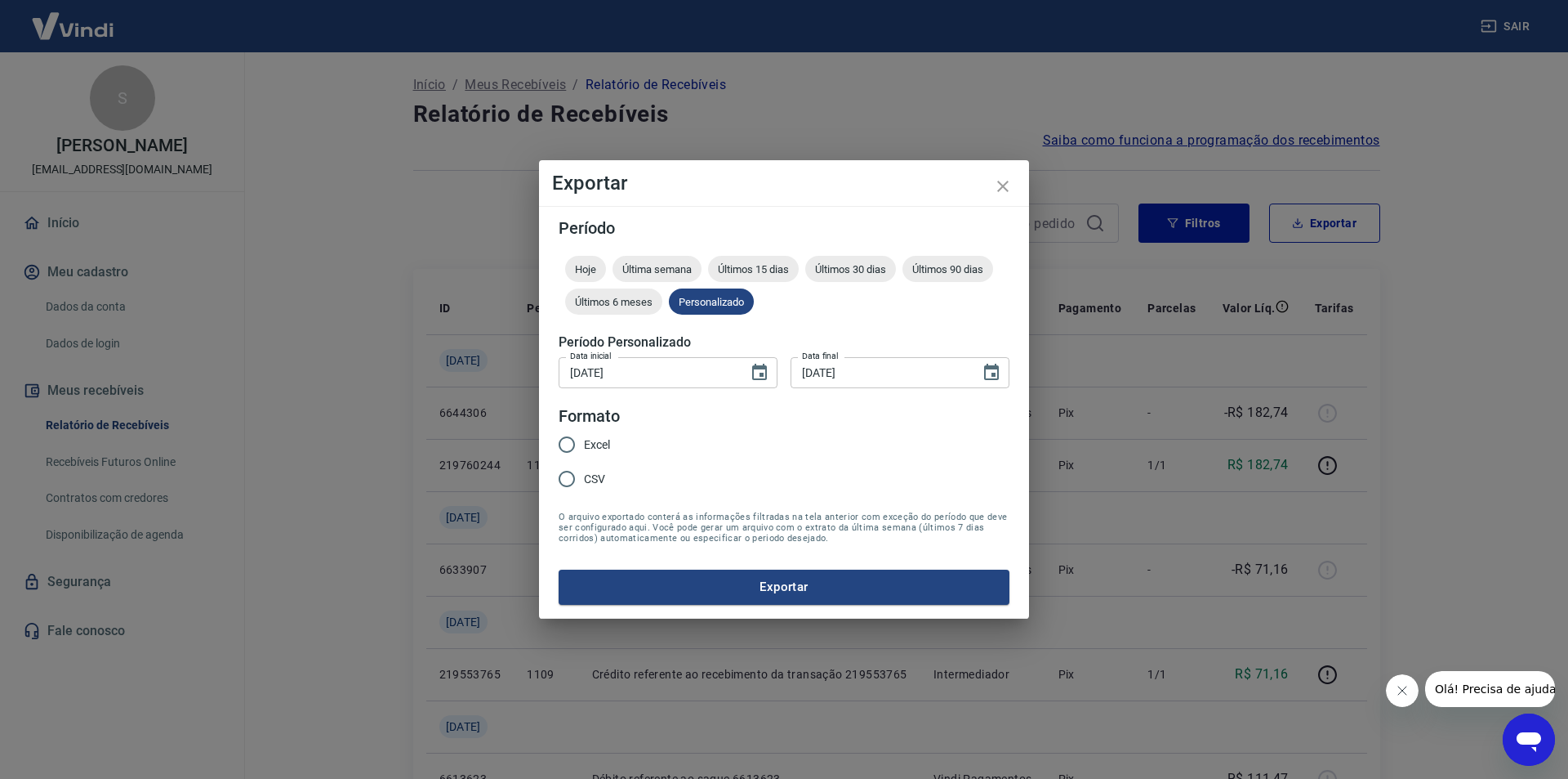
click at [566, 442] on input "Excel" at bounding box center [566, 444] width 34 height 34
radio input "true"
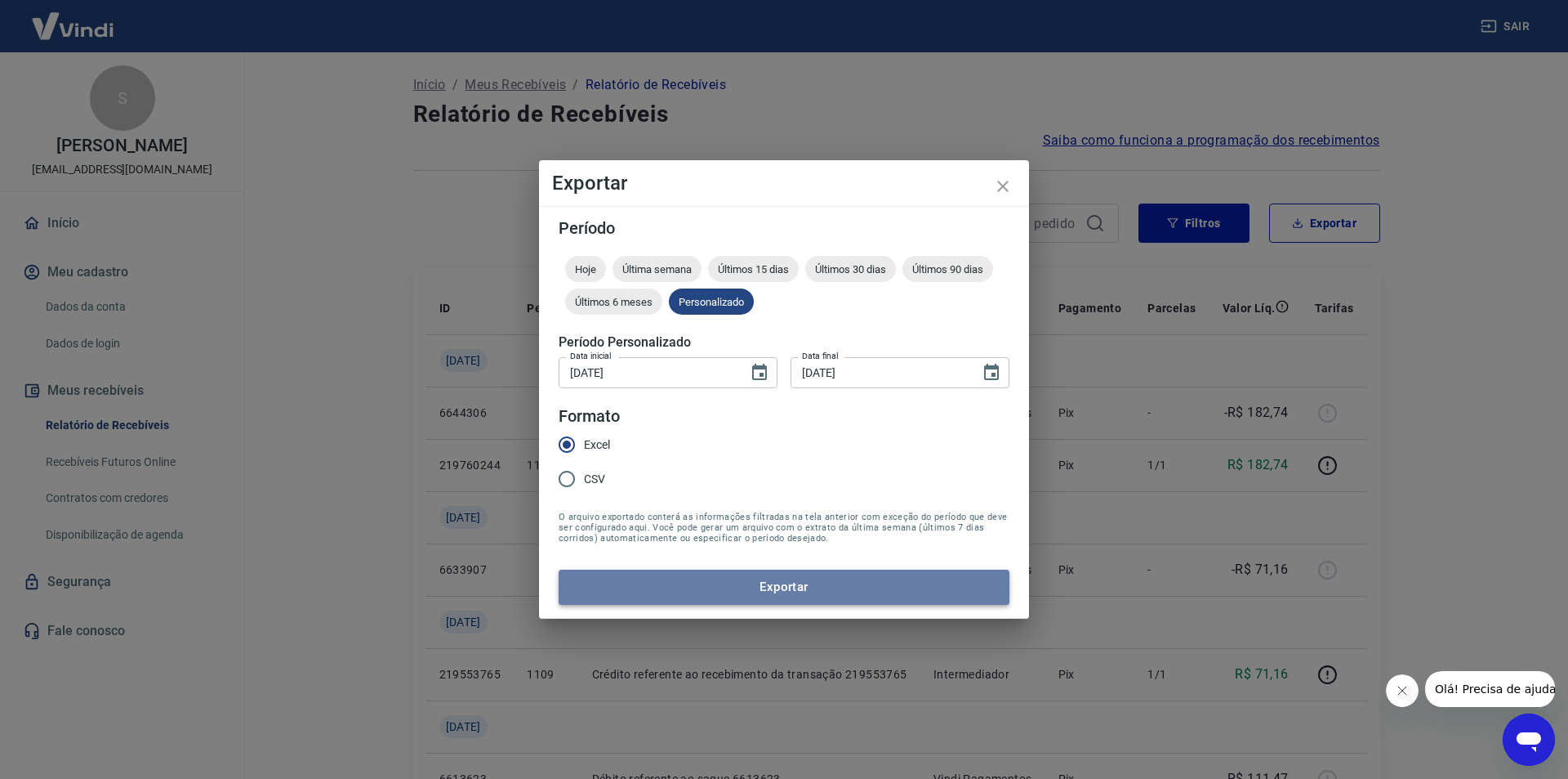
click at [766, 596] on button "Exportar" at bounding box center [784, 586] width 451 height 34
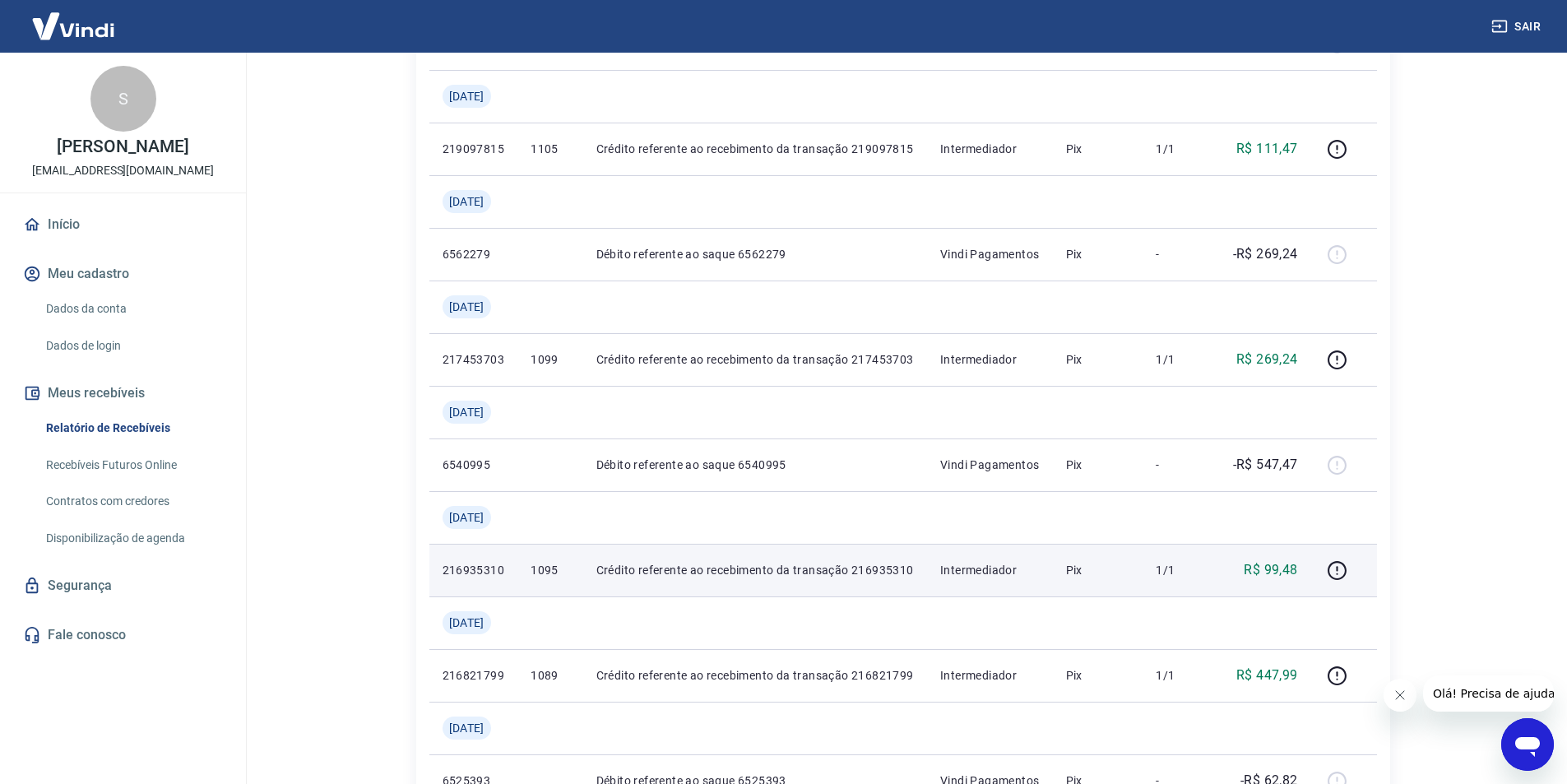
scroll to position [823, 0]
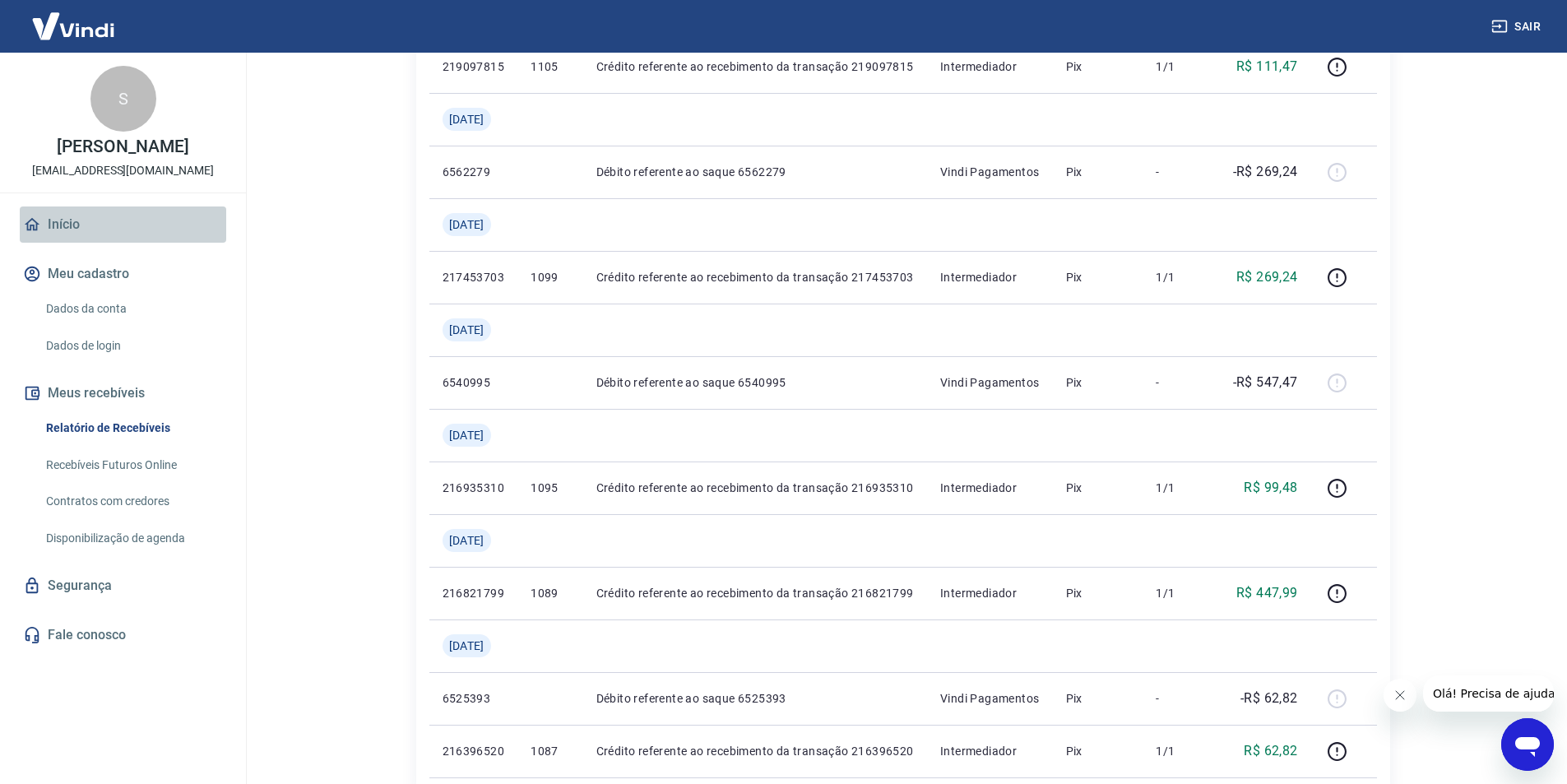
click at [64, 237] on link "Início" at bounding box center [124, 224] width 207 height 36
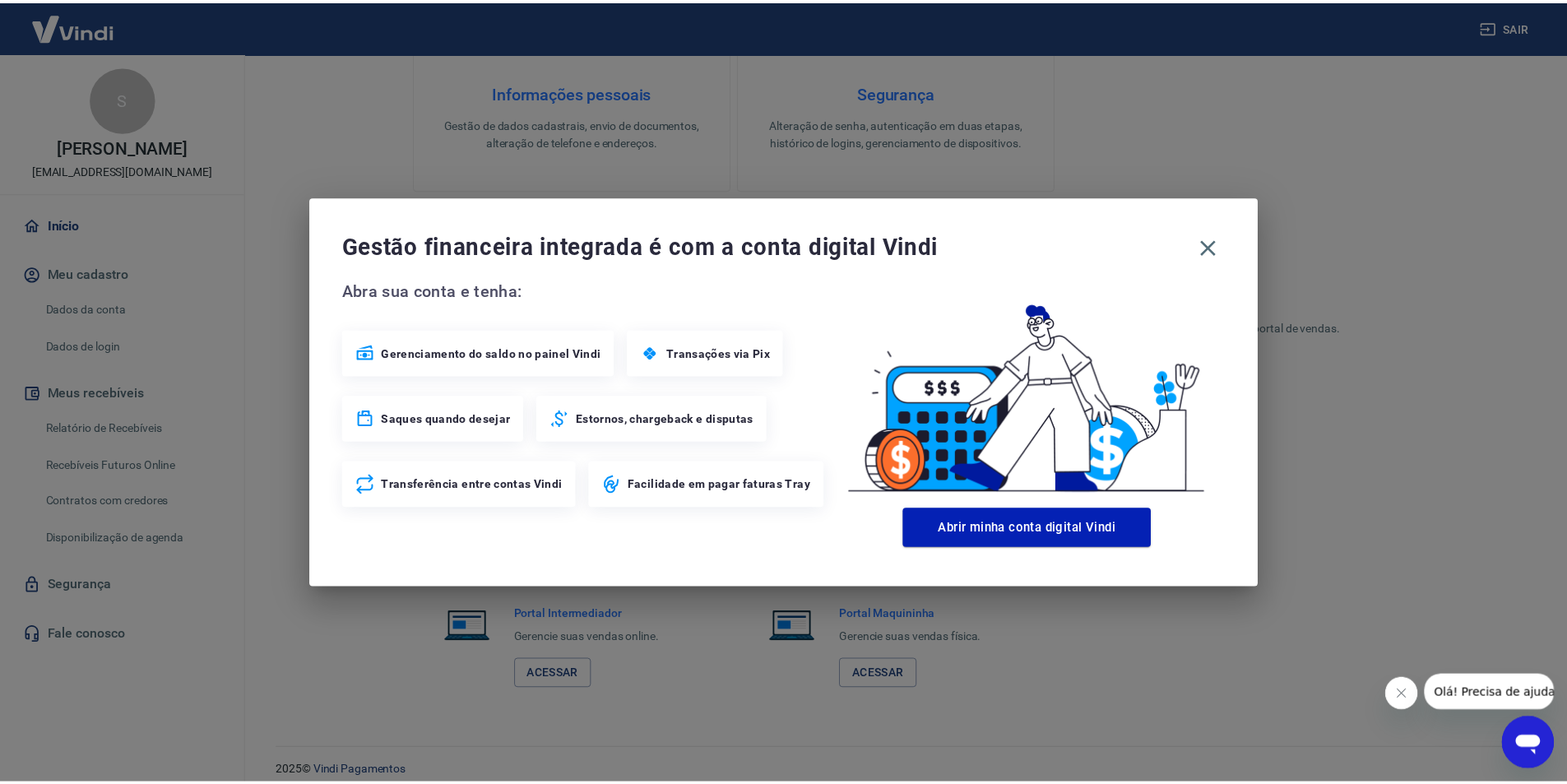
scroll to position [667, 0]
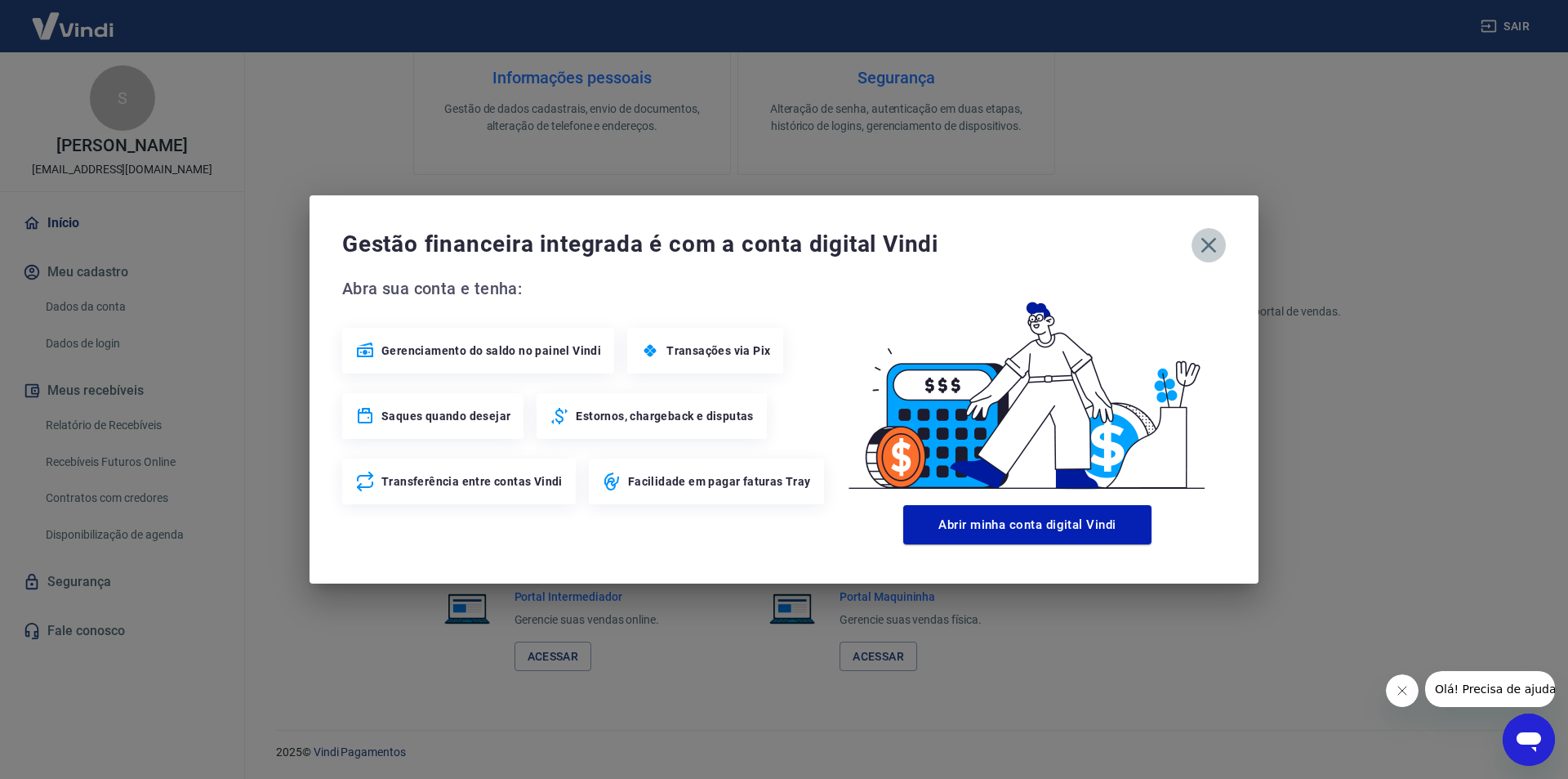
click at [1201, 254] on icon "button" at bounding box center [1209, 245] width 26 height 26
